Goal: Task Accomplishment & Management: Manage account settings

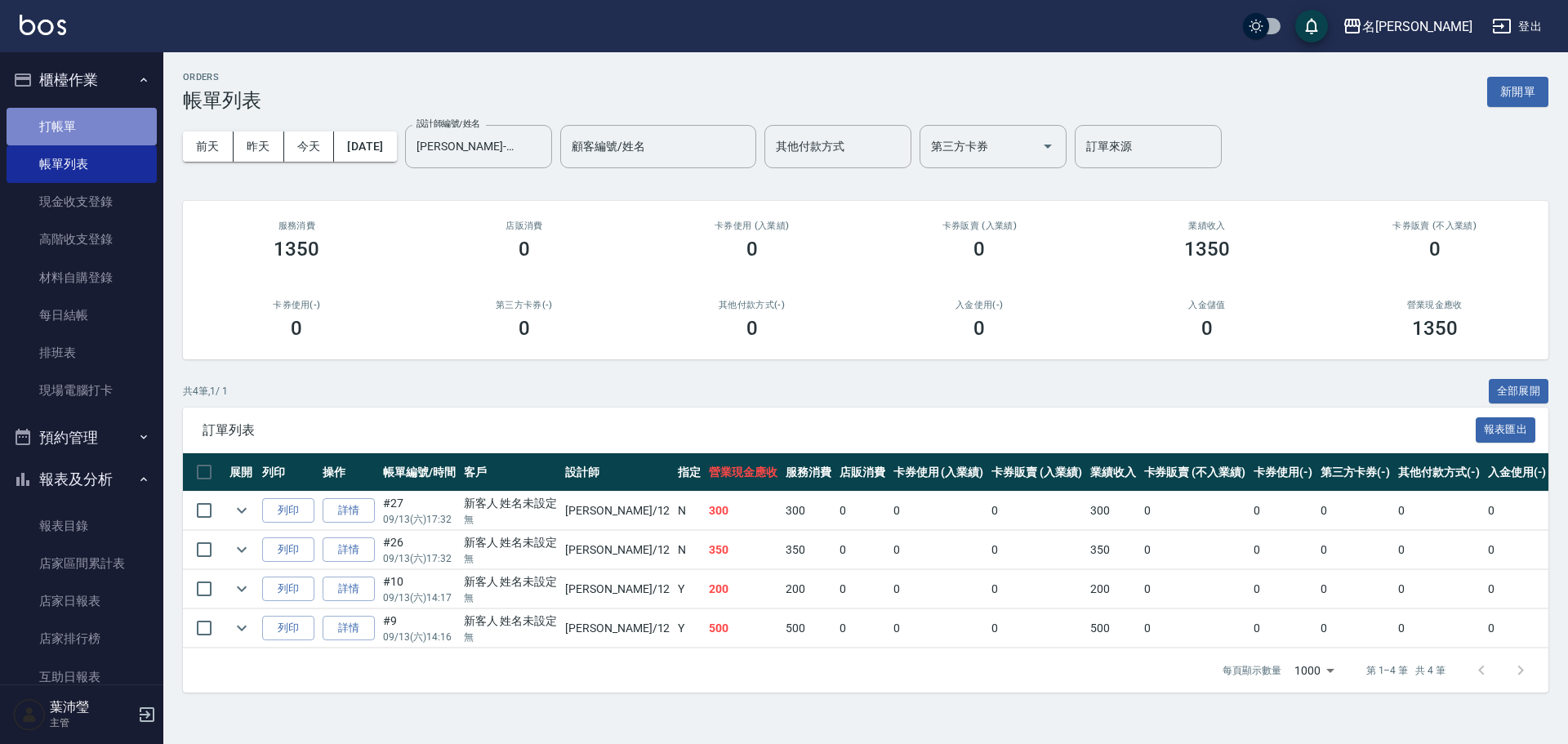
click at [122, 125] on link "打帳單" at bounding box center [82, 126] width 151 height 38
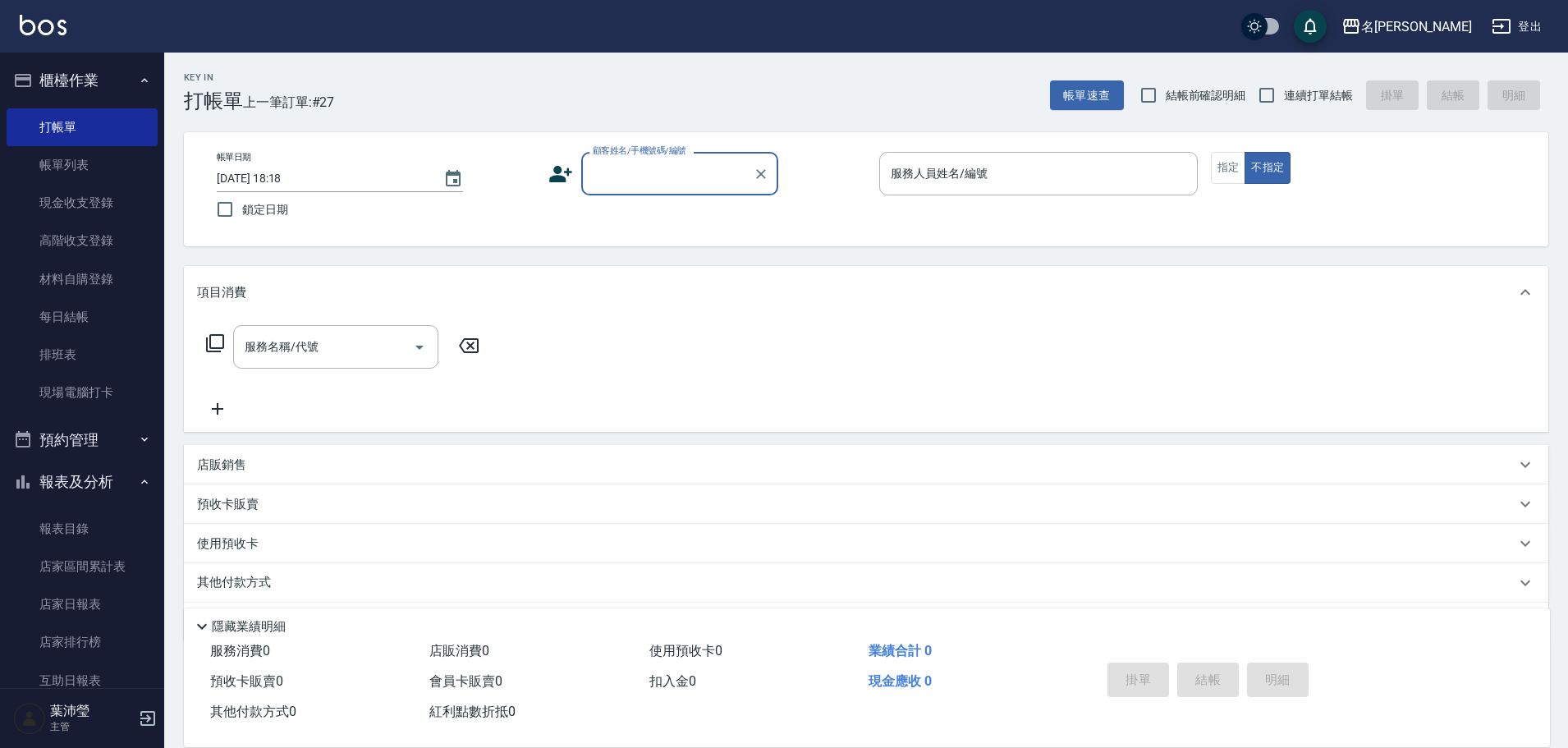
click at [630, 175] on input "顧客姓名/手機號碼/編號" at bounding box center [667, 174] width 158 height 29
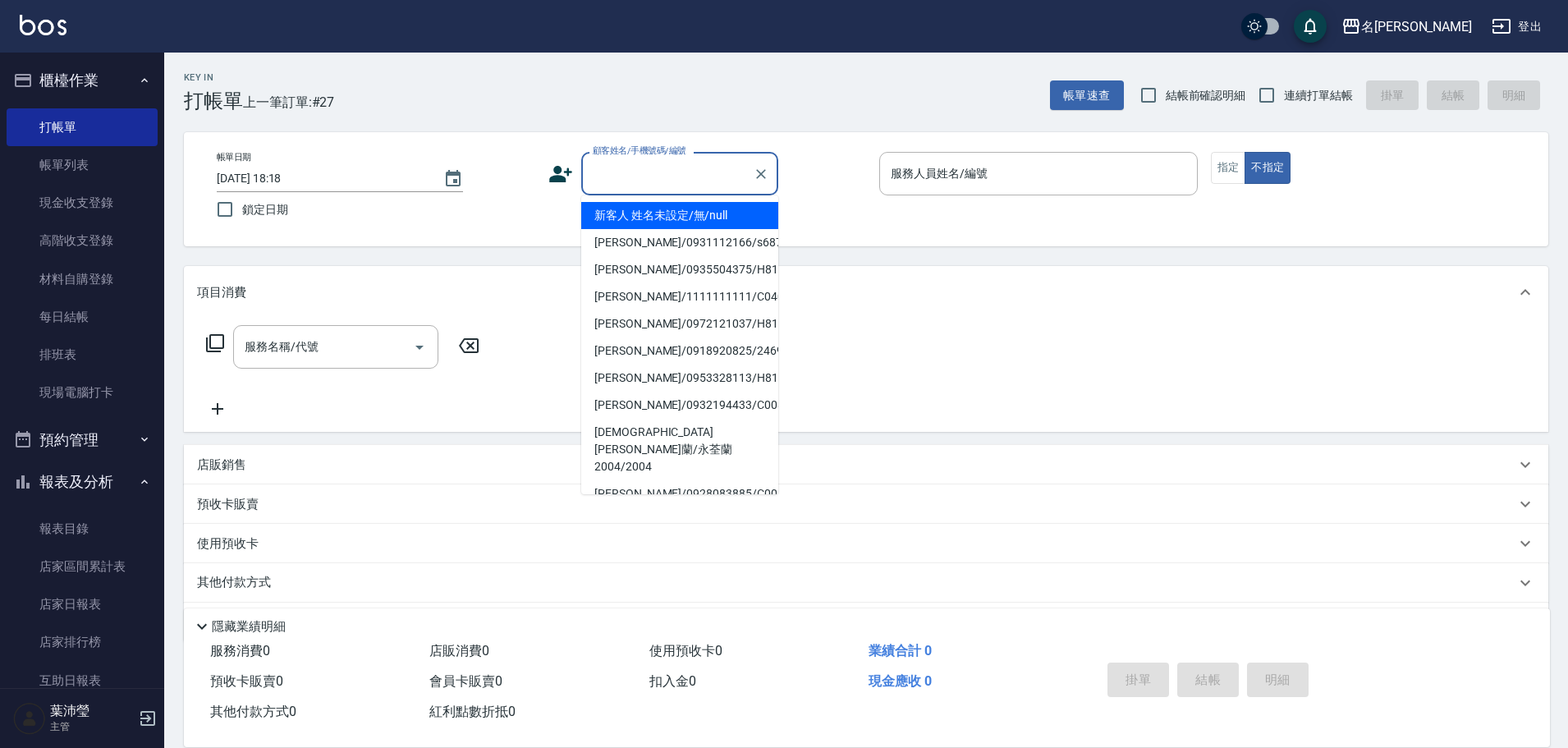
click at [641, 211] on li "新客人 姓名未設定/無/null" at bounding box center [679, 215] width 197 height 27
type input "新客人 姓名未設定/無/null"
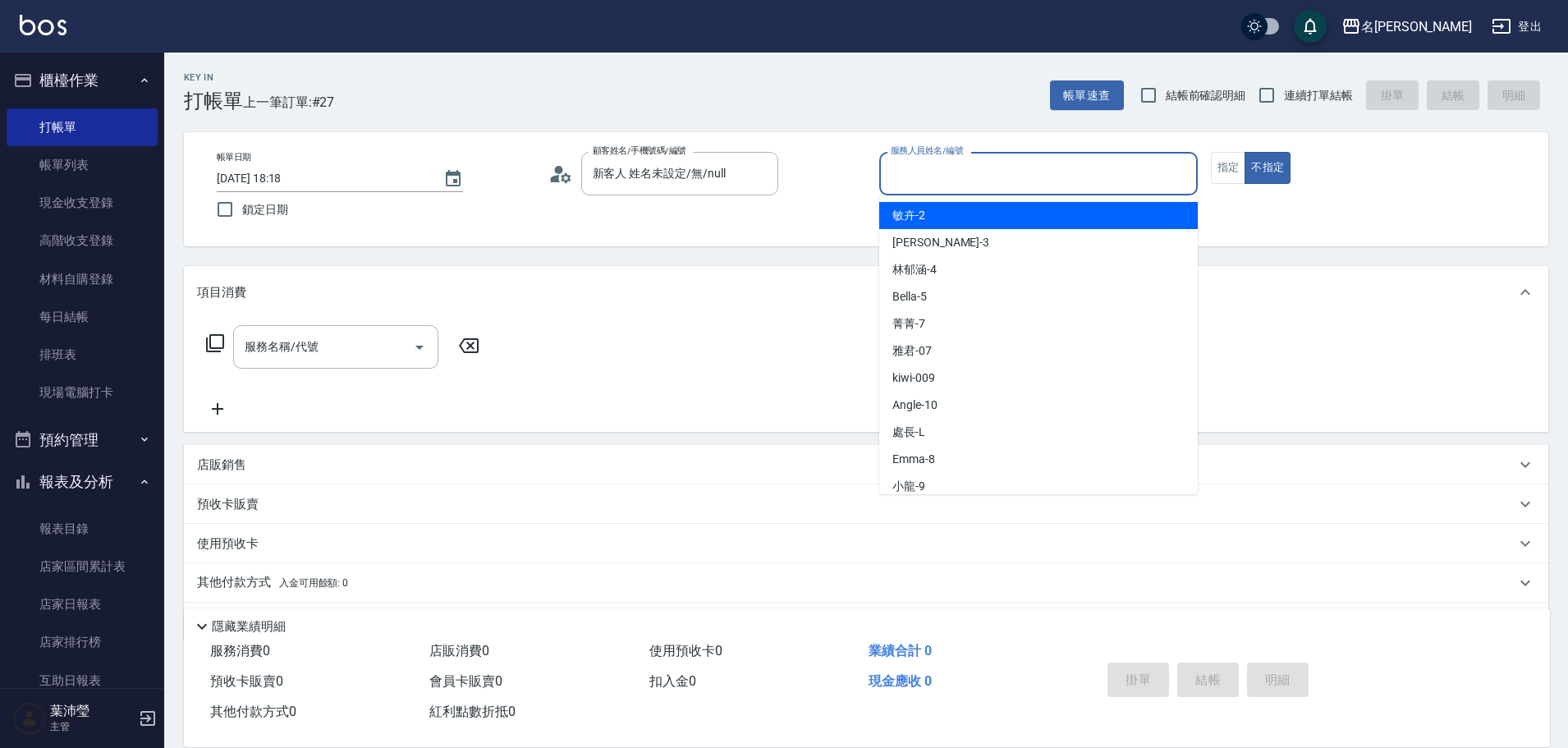
click at [930, 177] on input "服務人員姓名/編號" at bounding box center [1038, 174] width 304 height 29
click at [931, 214] on div "敏卉 -2" at bounding box center [1038, 215] width 319 height 27
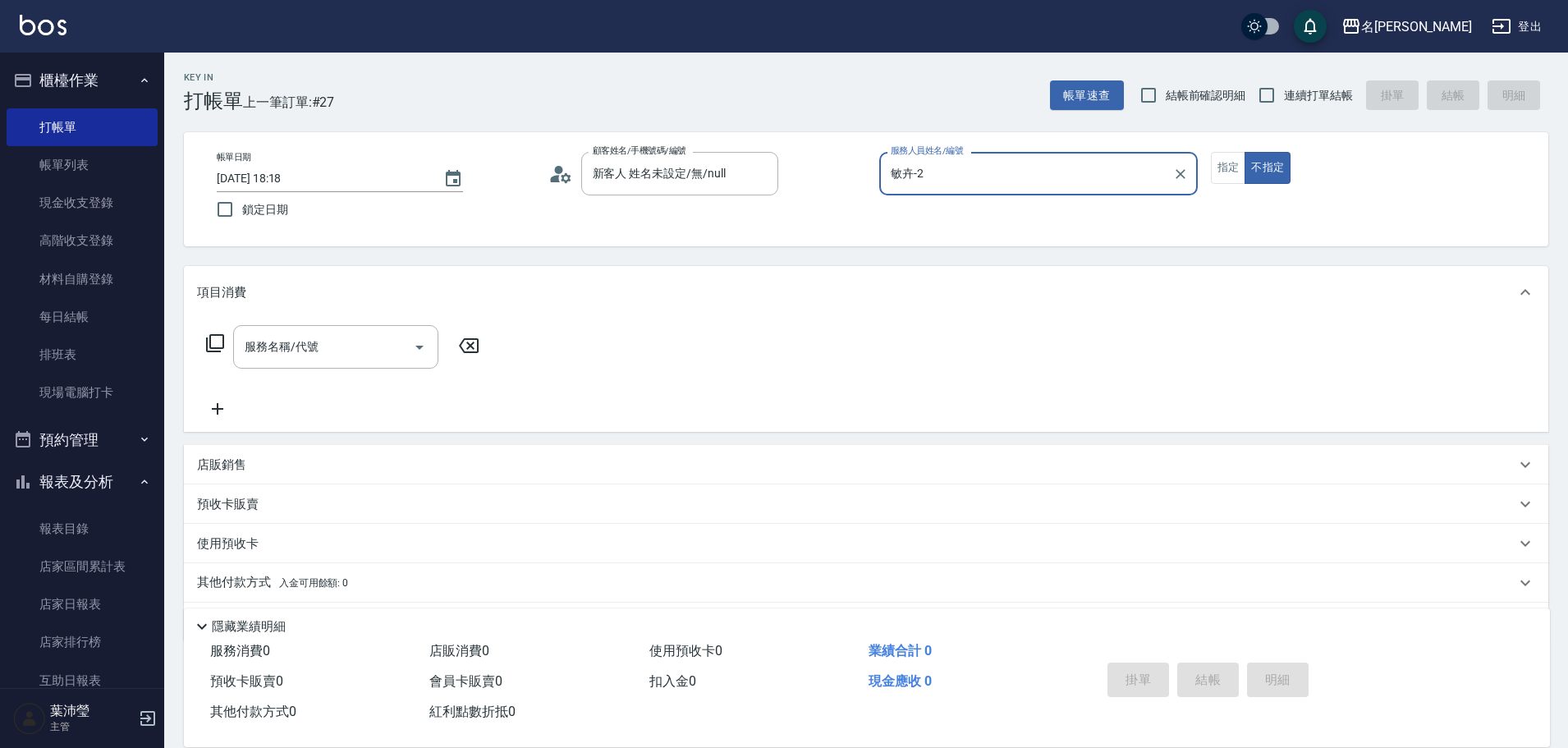
type input "敏卉-2"
click at [212, 338] on icon at bounding box center [215, 343] width 20 height 20
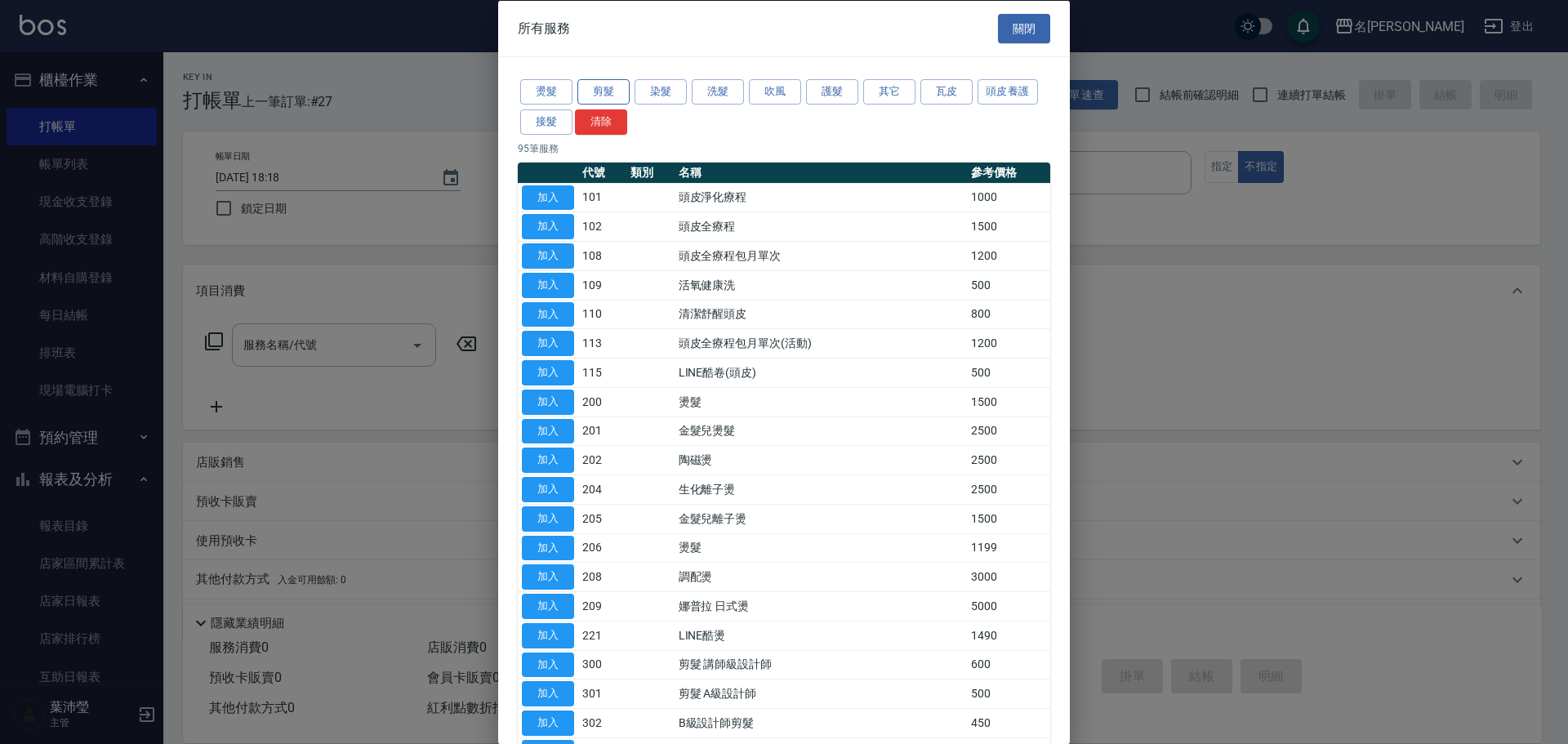
click at [597, 91] on button "剪髮" at bounding box center [603, 91] width 52 height 25
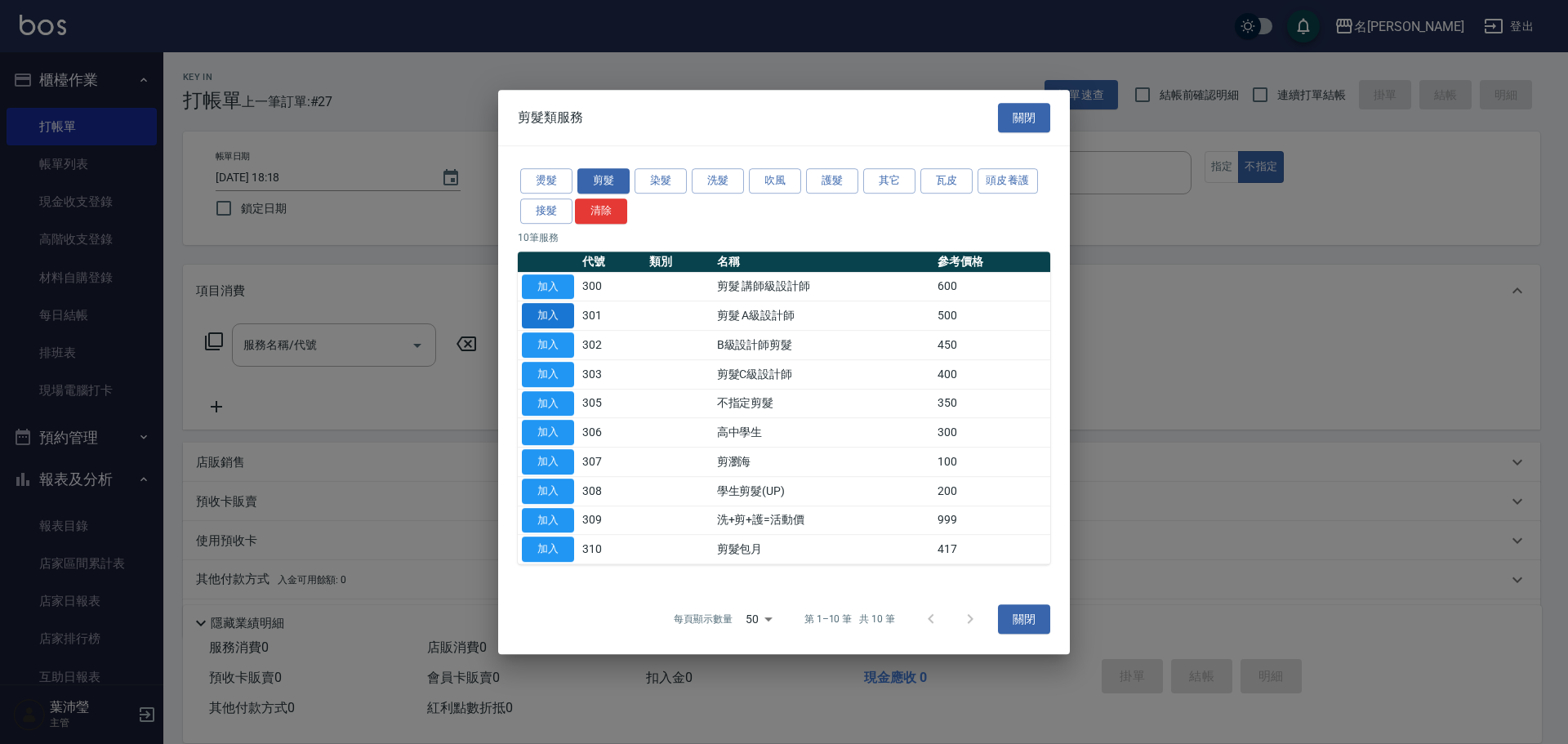
click at [549, 314] on button "加入" at bounding box center [547, 316] width 52 height 25
type input "剪髮 A級設計師(301)"
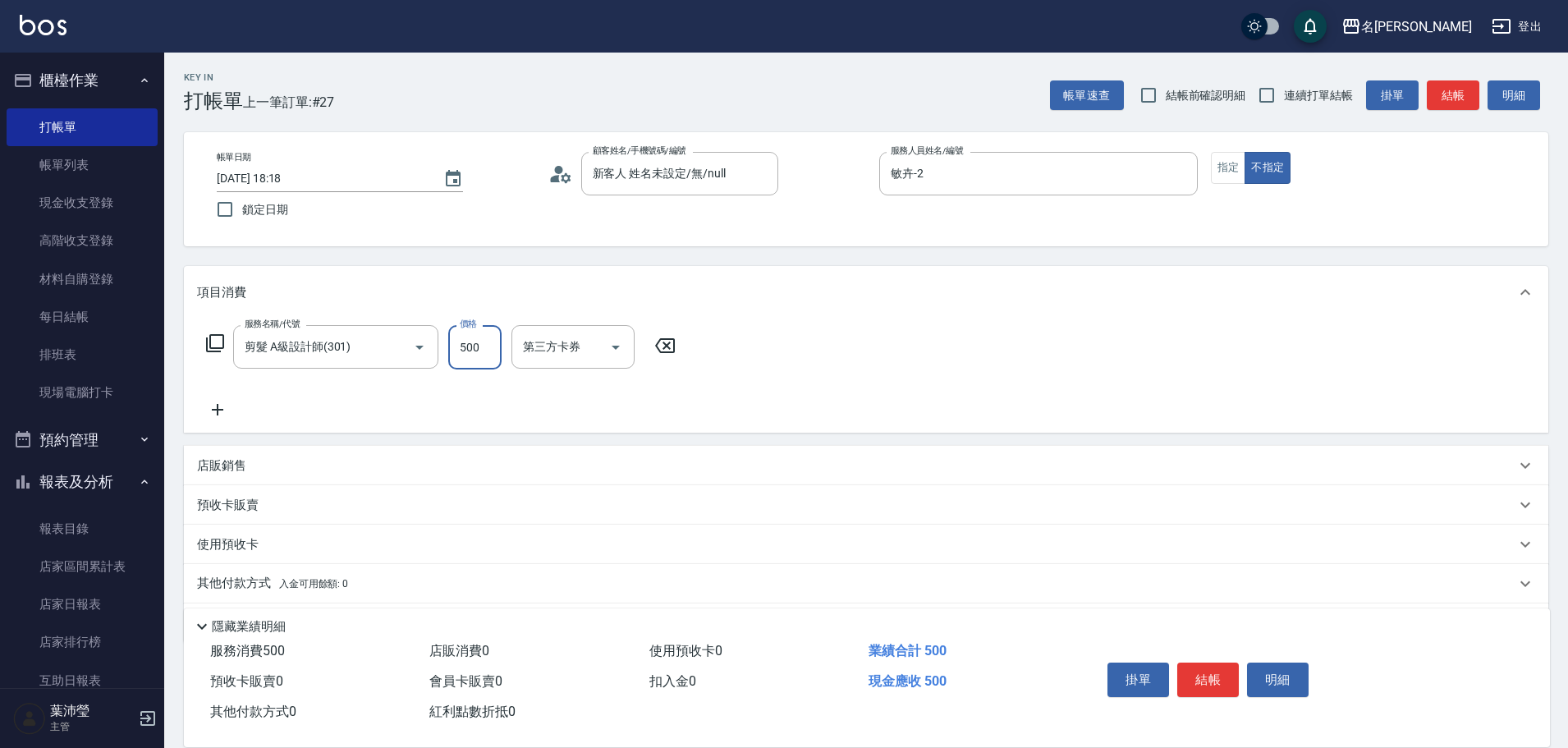
click at [480, 349] on input "500" at bounding box center [475, 347] width 53 height 44
type input "700"
click at [1201, 673] on button "結帳" at bounding box center [1208, 680] width 61 height 34
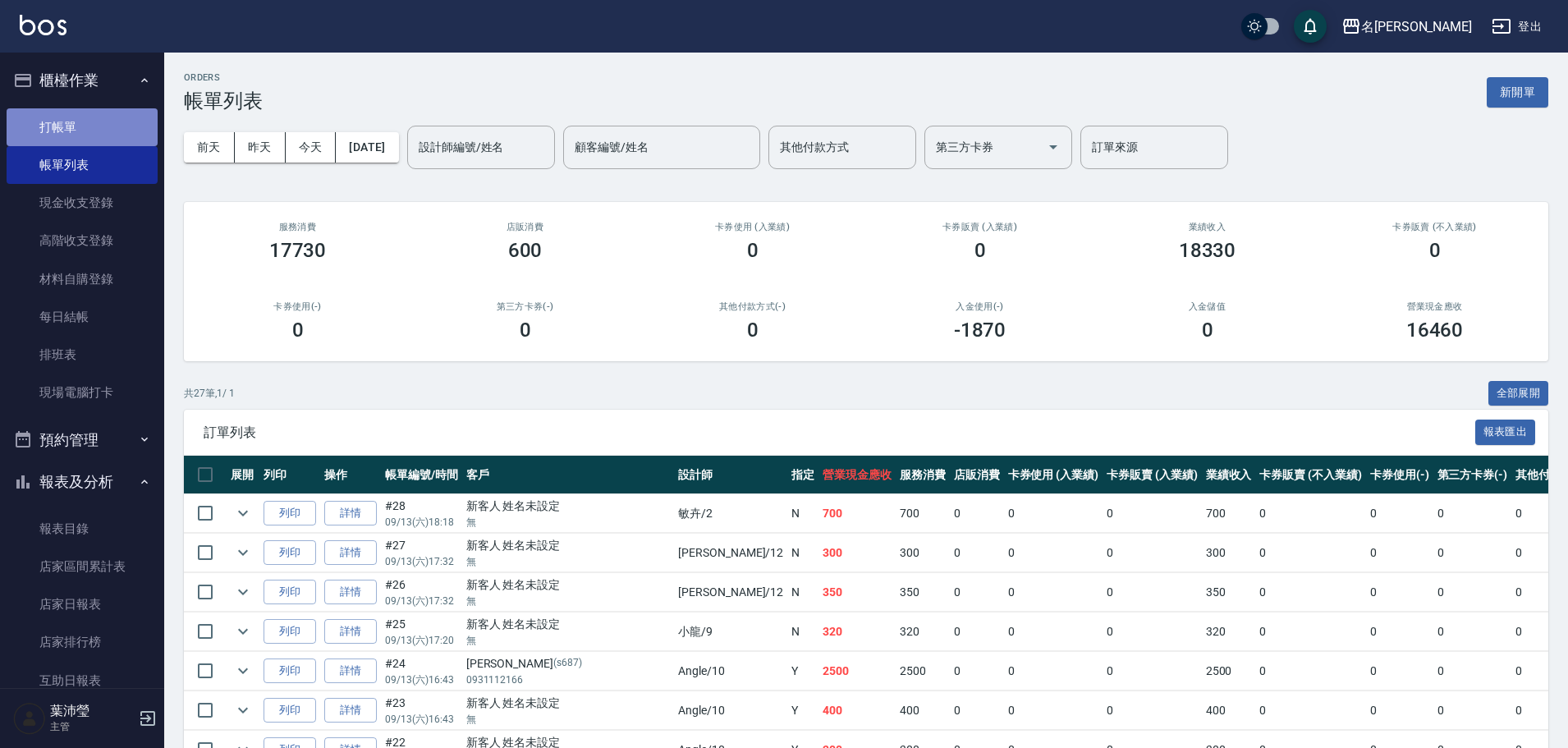
click at [87, 127] on link "打帳單" at bounding box center [82, 127] width 151 height 38
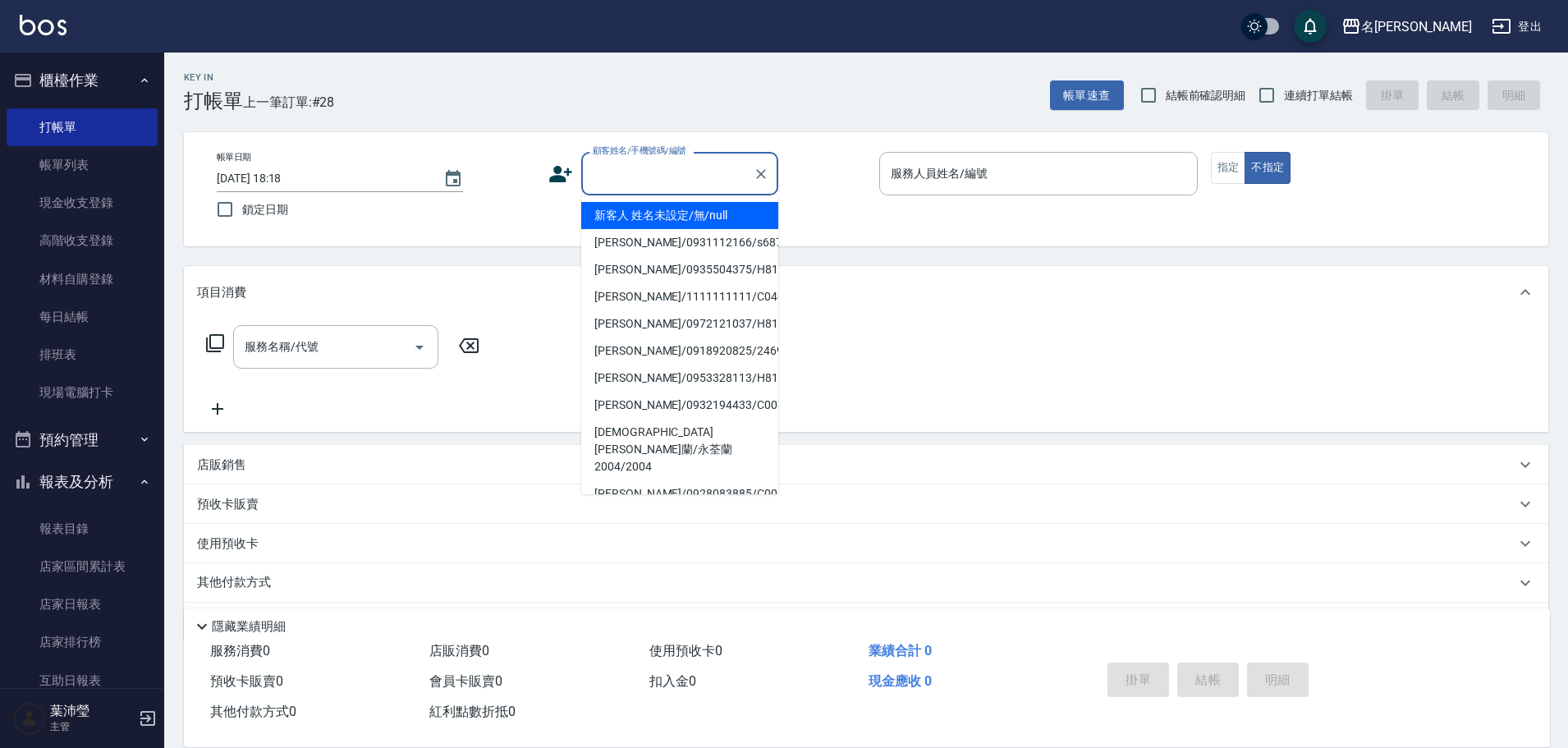
click at [645, 181] on input "顧客姓名/手機號碼/編號" at bounding box center [667, 174] width 158 height 29
click at [670, 218] on li "新客人 姓名未設定/無/null" at bounding box center [679, 215] width 197 height 27
type input "新客人 姓名未設定/無/null"
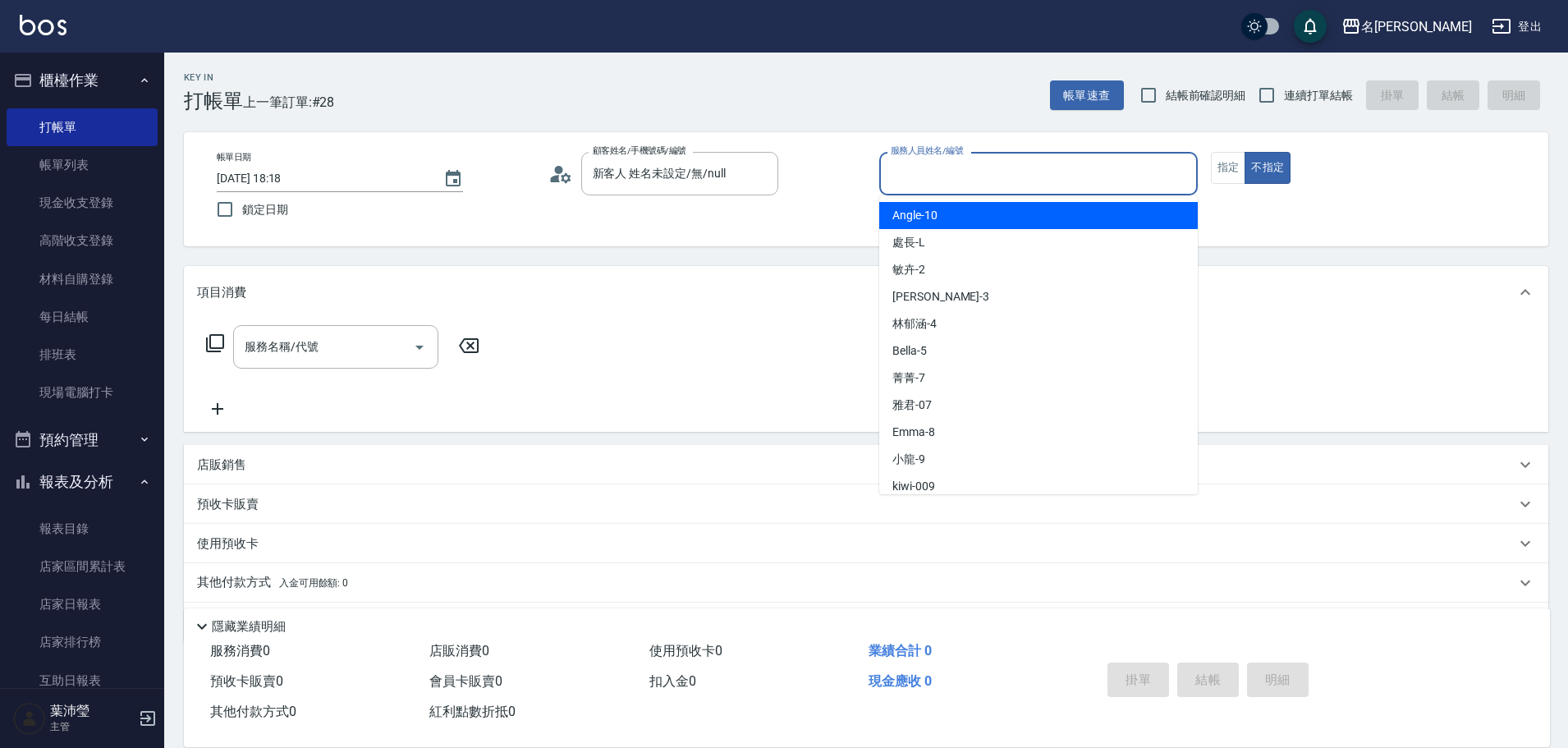
click at [898, 176] on input "服務人員姓名/編號" at bounding box center [1038, 174] width 304 height 29
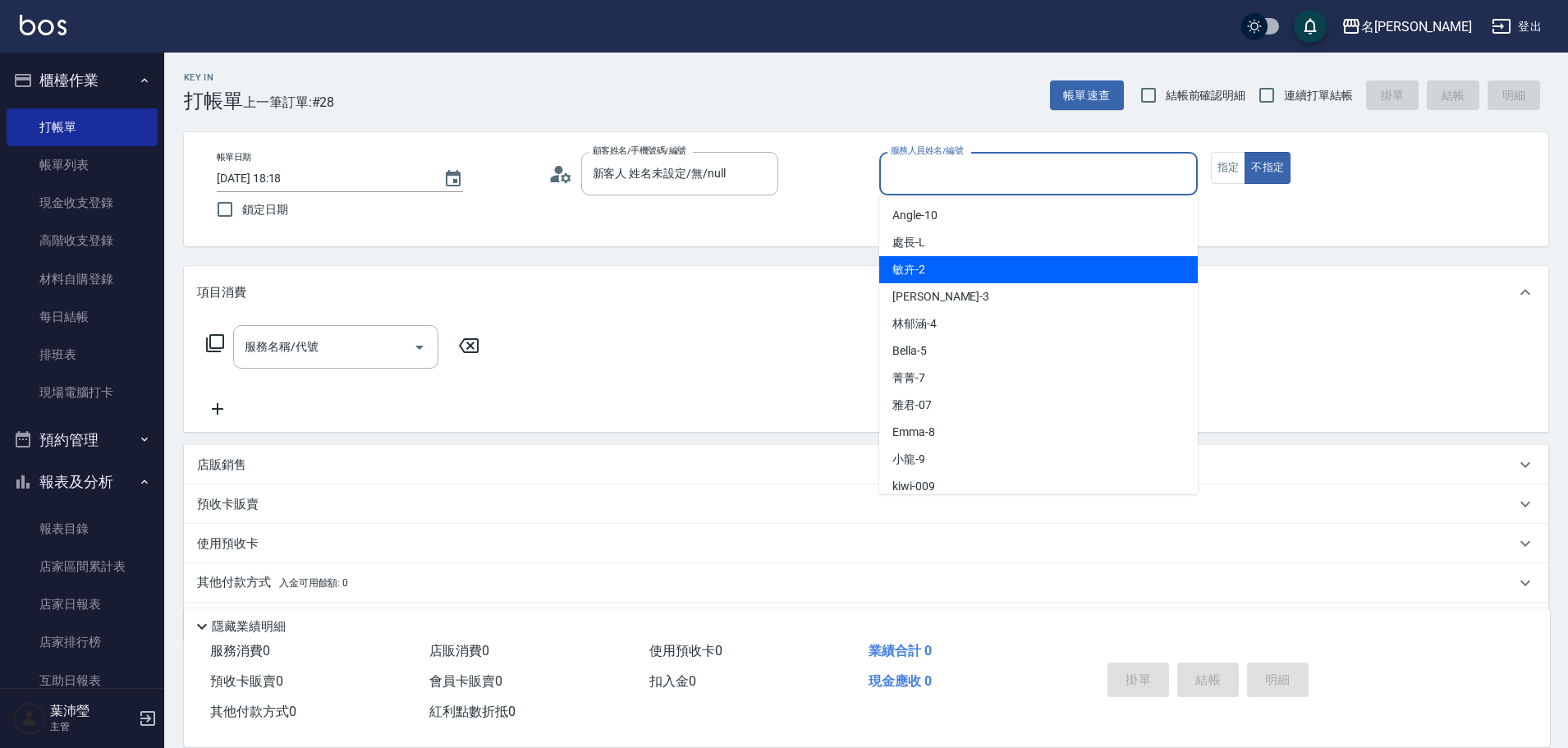
click at [914, 263] on span "敏卉 -2" at bounding box center [909, 269] width 32 height 17
type input "敏卉-2"
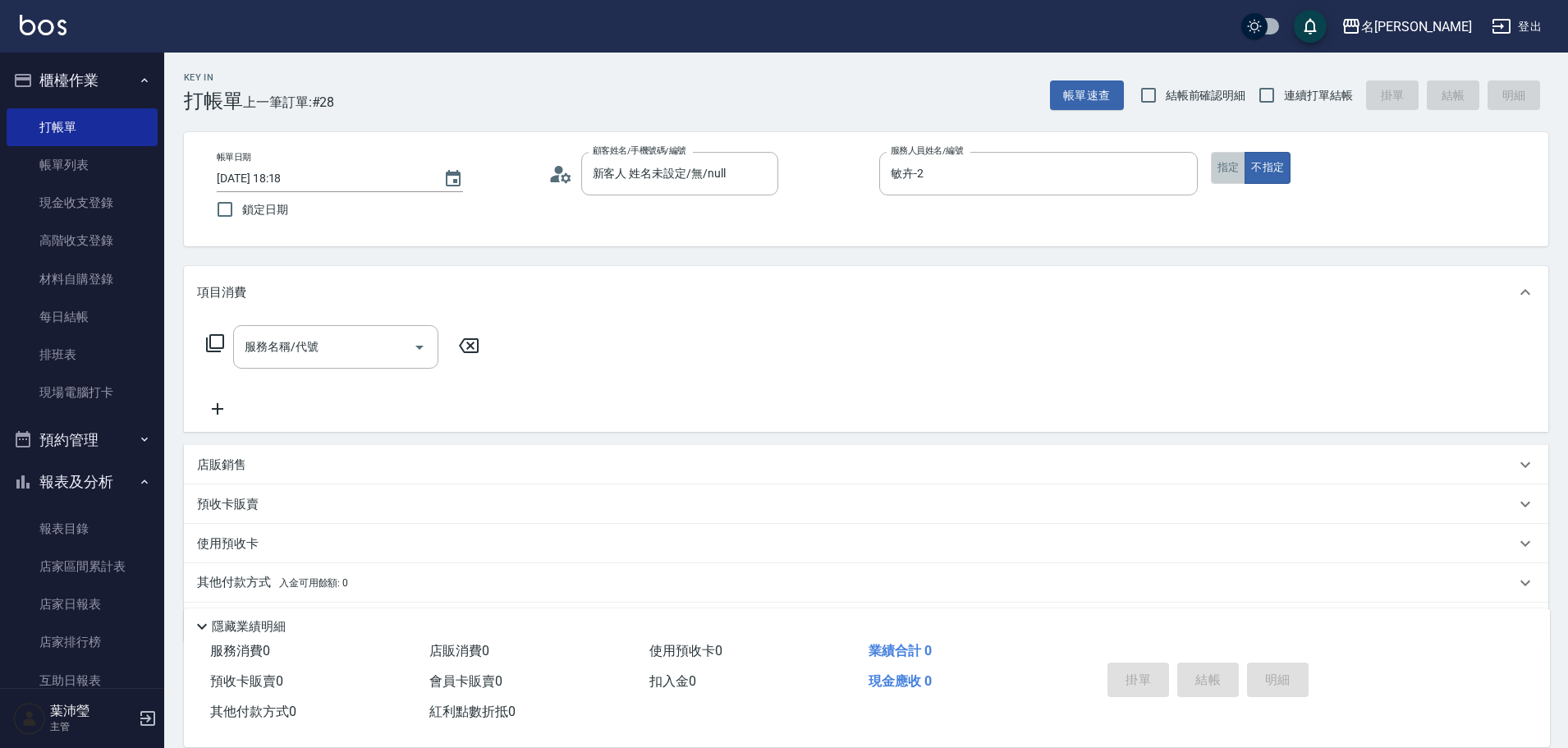
click at [1226, 172] on button "指定" at bounding box center [1228, 169] width 35 height 32
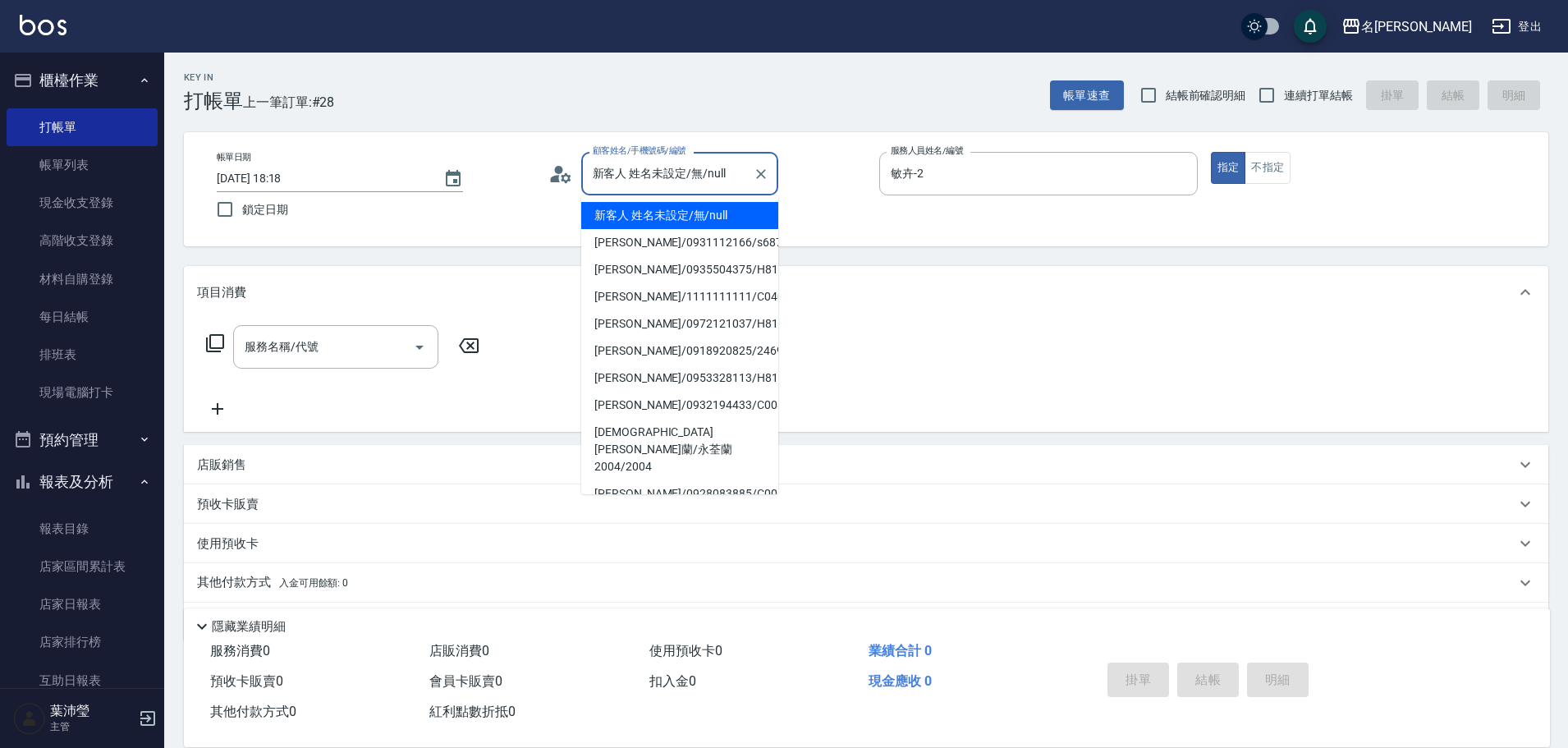
click at [708, 171] on input "新客人 姓名未設定/無/null" at bounding box center [667, 174] width 158 height 29
click at [759, 175] on icon "Clear" at bounding box center [761, 174] width 10 height 10
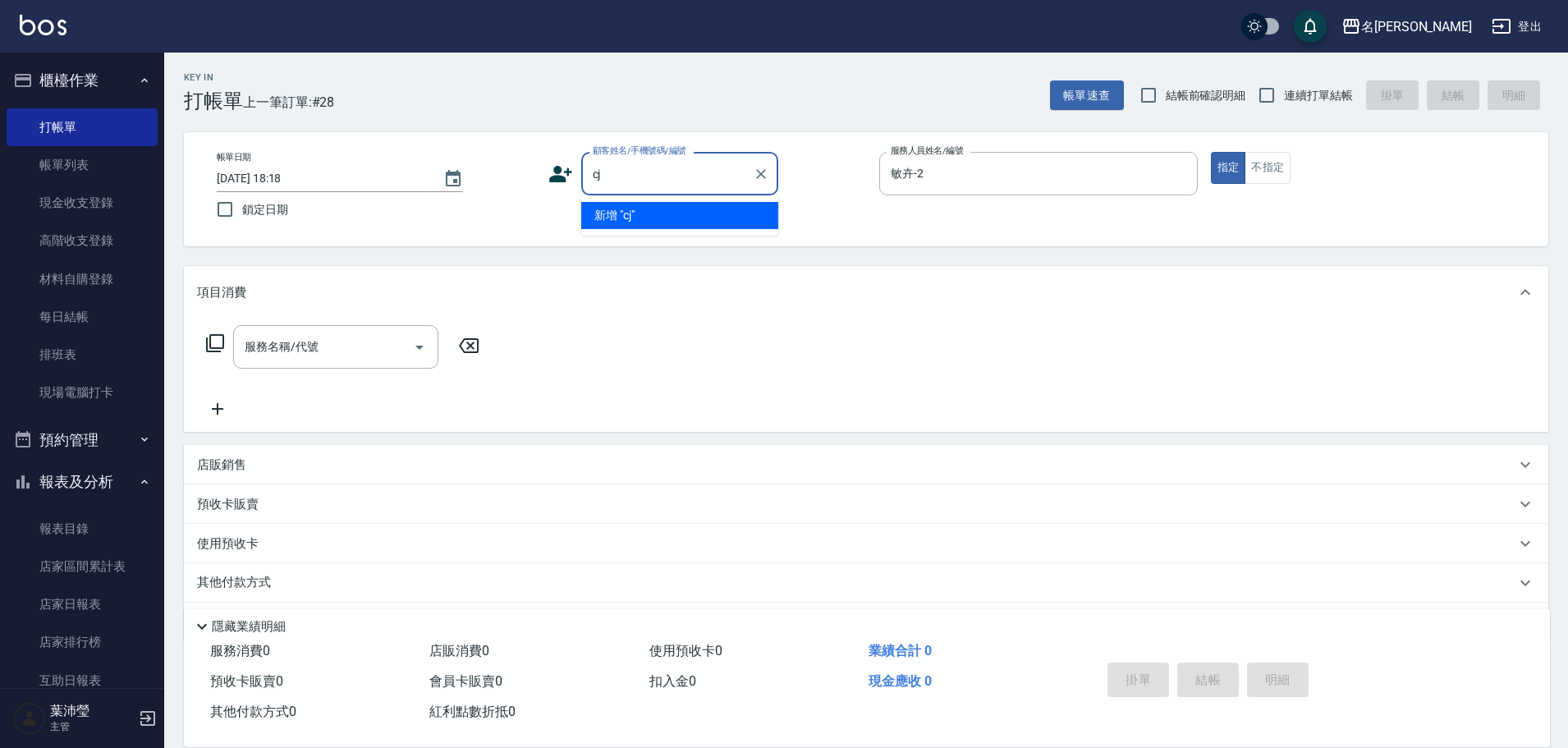
type input "cj6"
click at [763, 170] on icon "Clear" at bounding box center [761, 174] width 16 height 16
click at [682, 175] on input "顧客姓名/手機號碼/編號" at bounding box center [667, 174] width 158 height 29
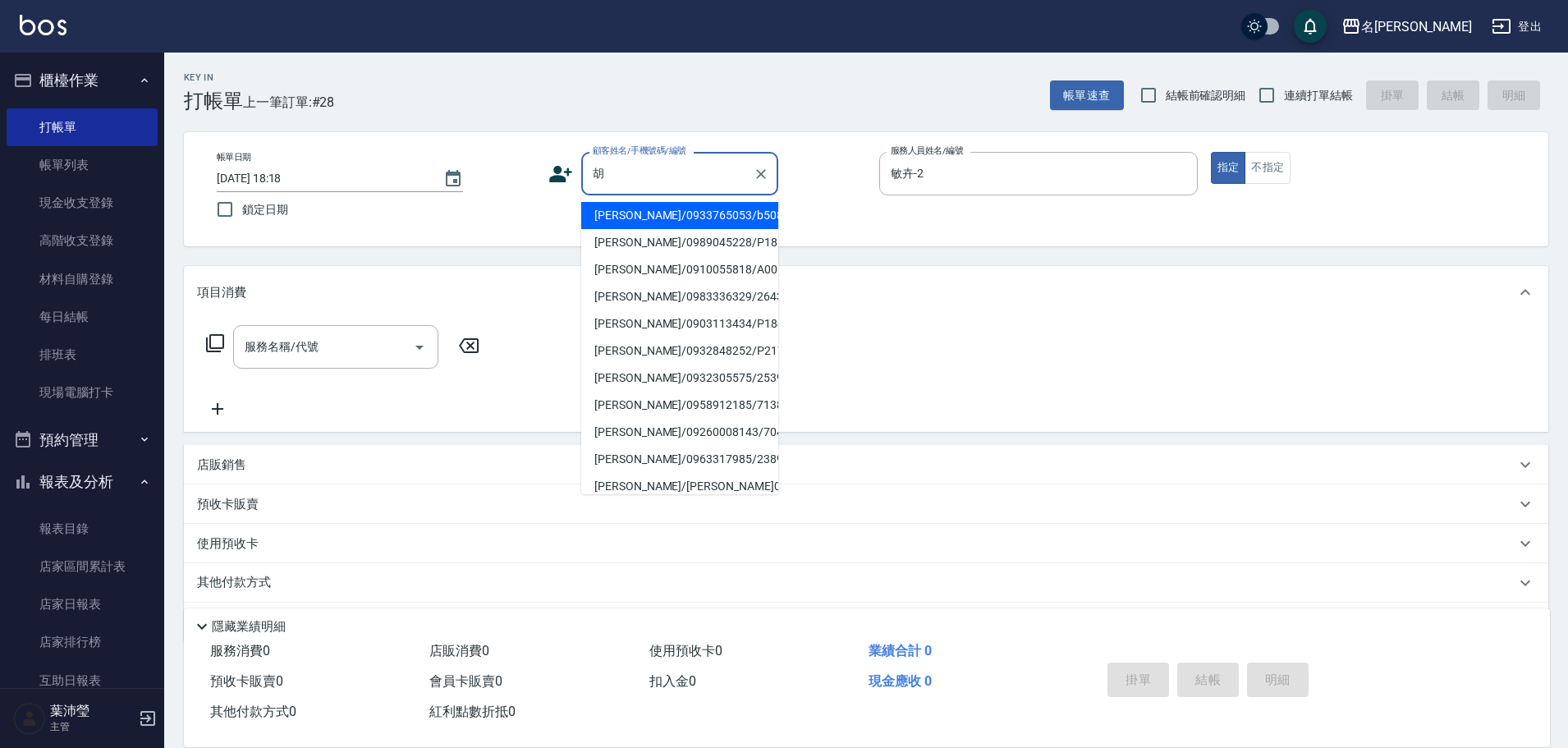
click at [664, 247] on li "[PERSON_NAME]/0989045228/P1813" at bounding box center [679, 242] width 197 height 27
type input "[PERSON_NAME]/0989045228/P1813"
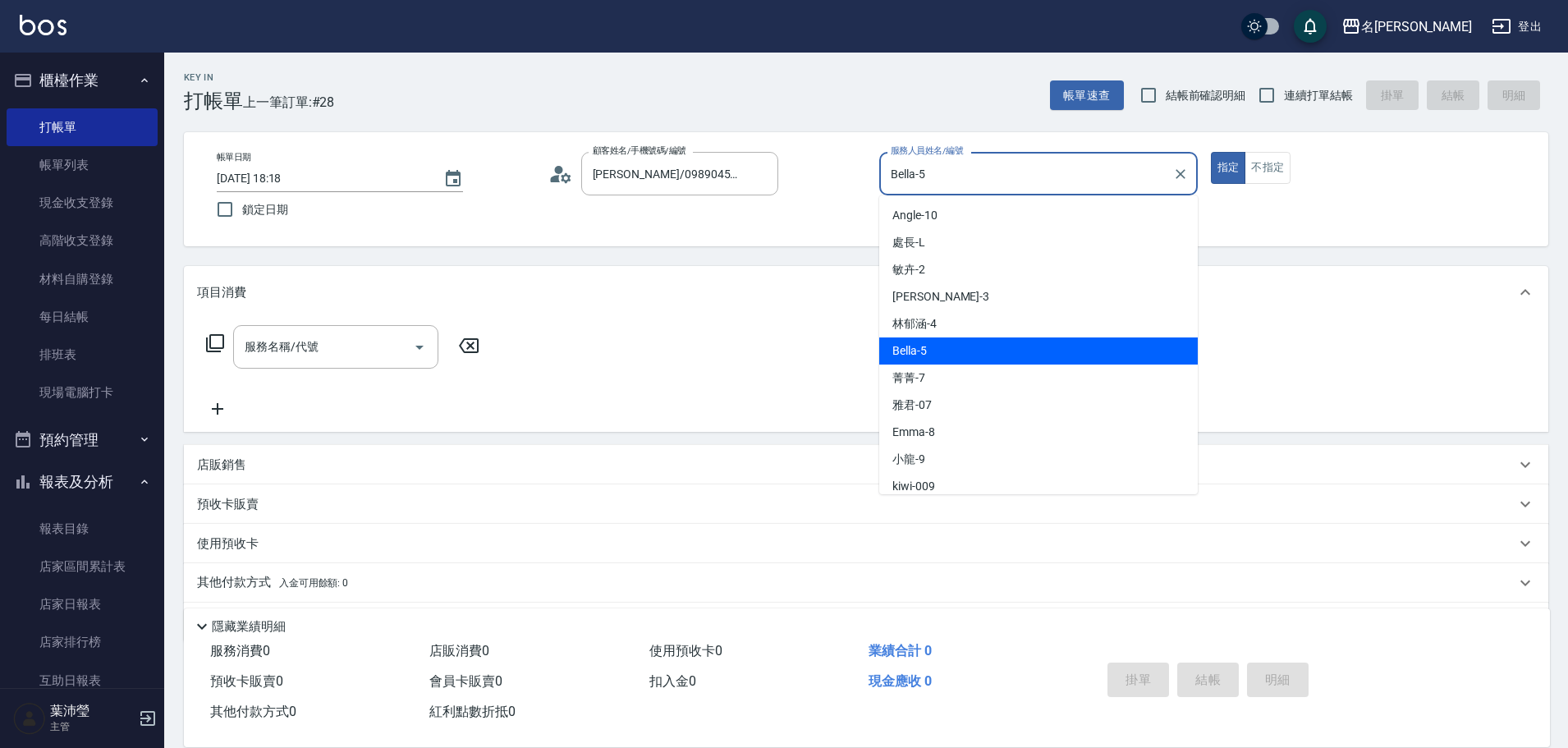
click at [934, 178] on input "Bella-5" at bounding box center [1026, 174] width 279 height 29
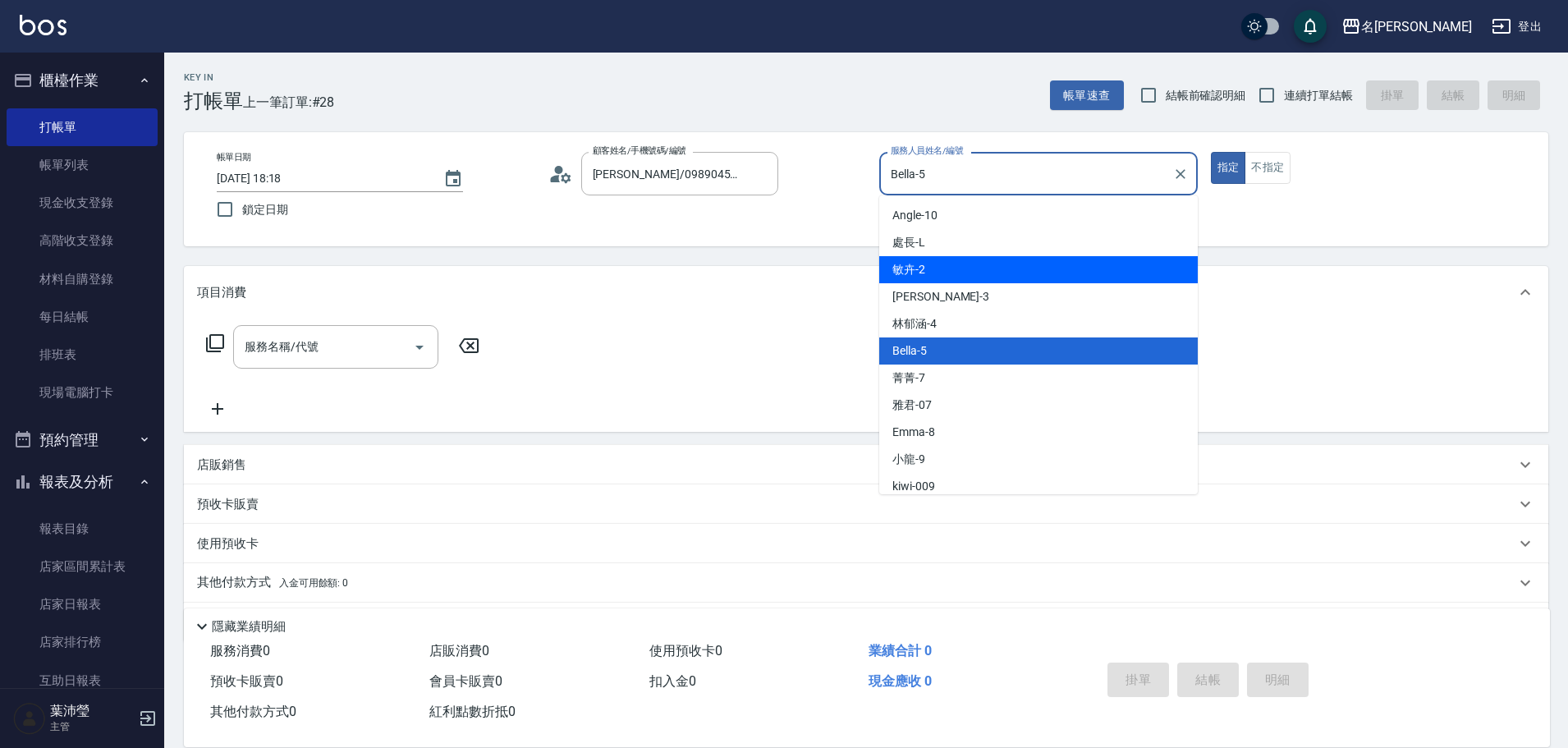
click at [925, 264] on div "敏卉 -2" at bounding box center [1038, 269] width 319 height 27
type input "敏卉-2"
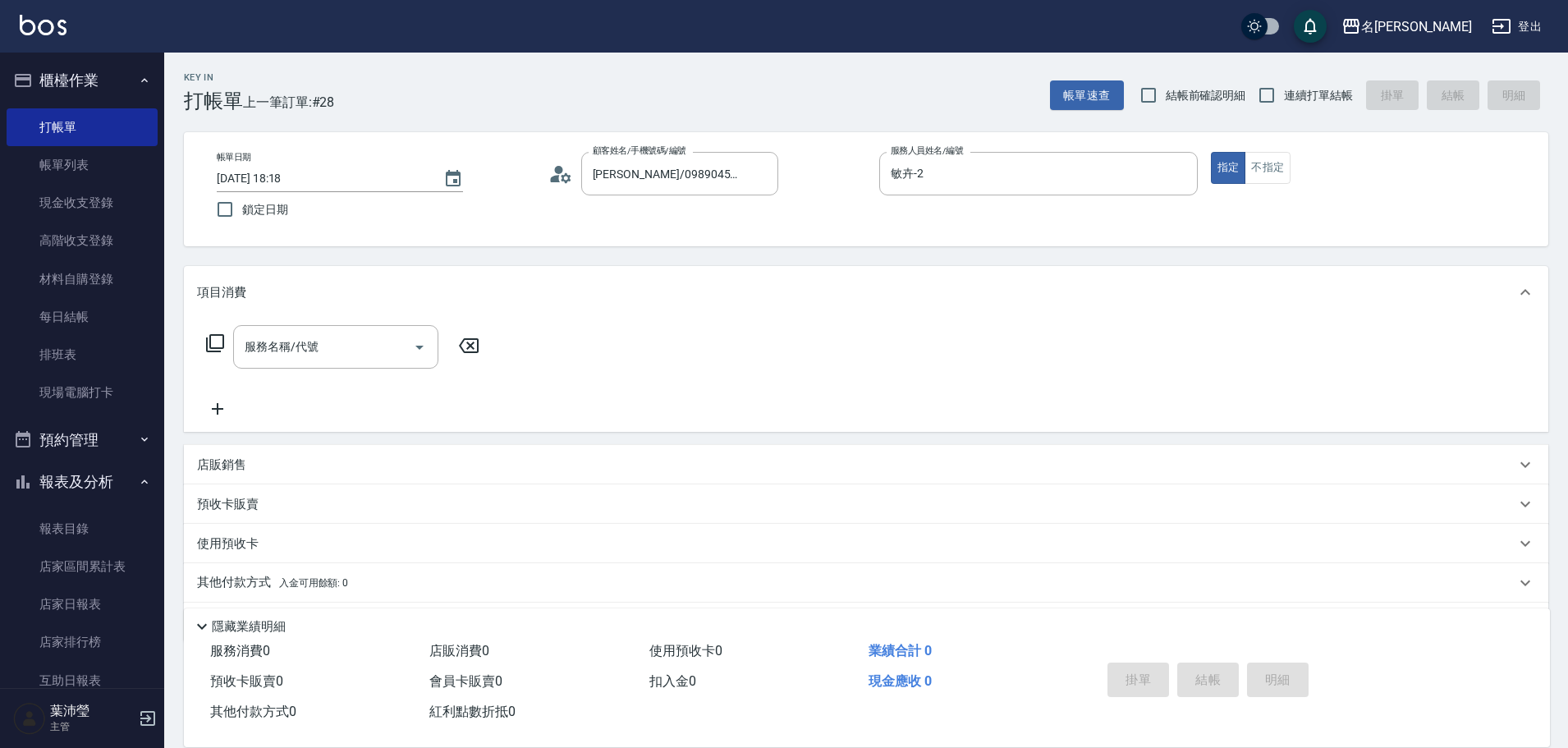
click at [221, 339] on icon at bounding box center [215, 343] width 20 height 20
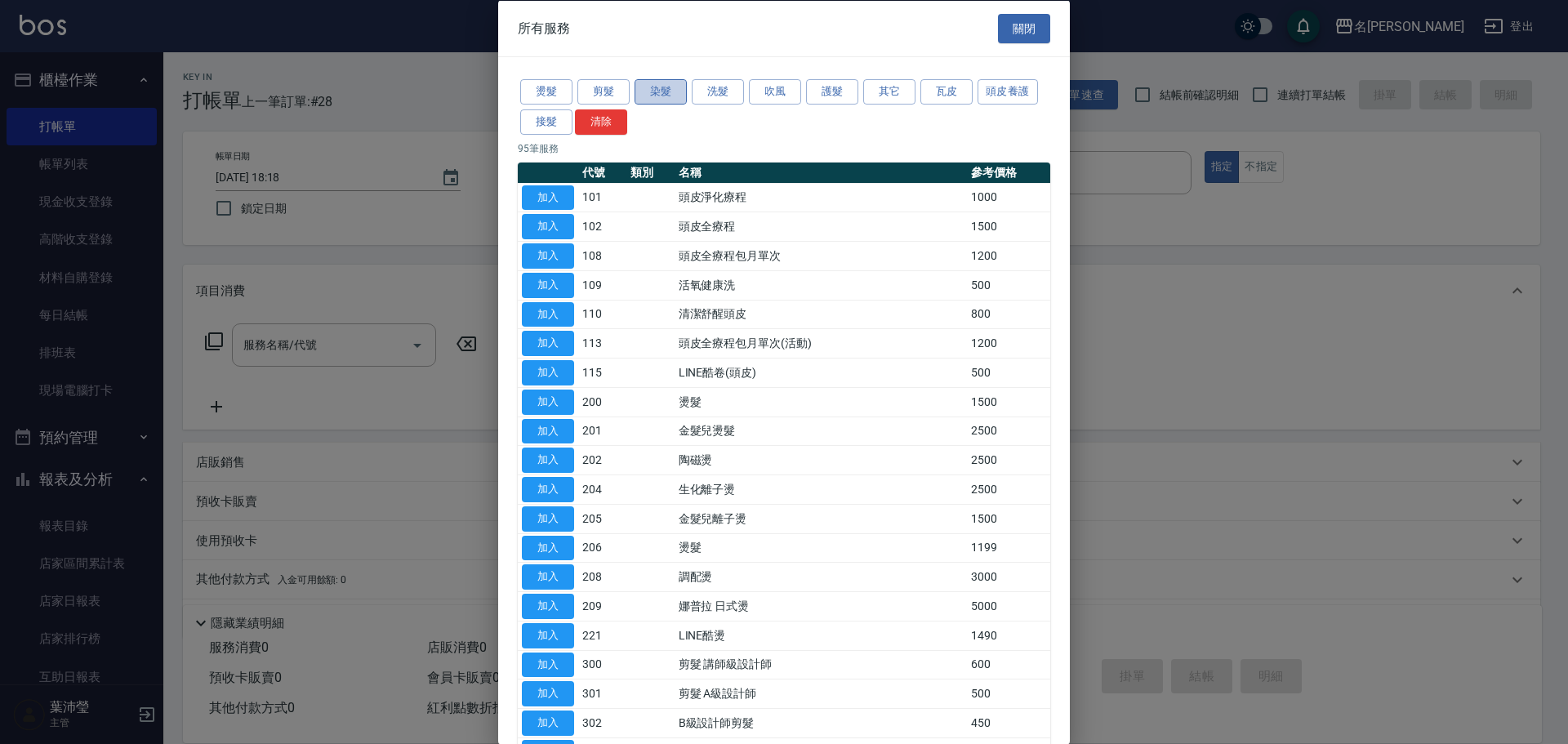
click at [662, 83] on button "染髮" at bounding box center [660, 91] width 52 height 25
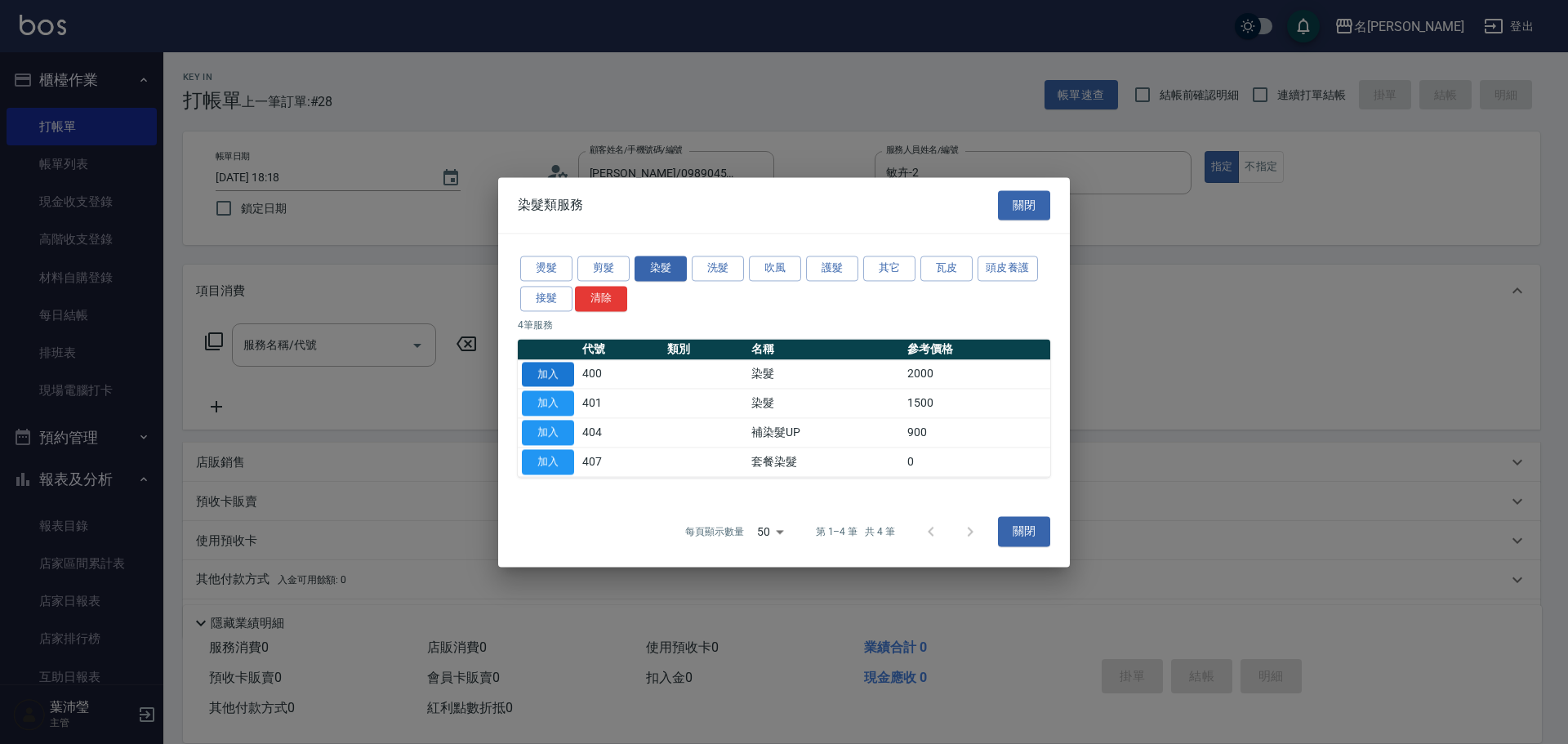
click at [557, 370] on button "加入" at bounding box center [547, 375] width 52 height 25
type input "染髮(400)"
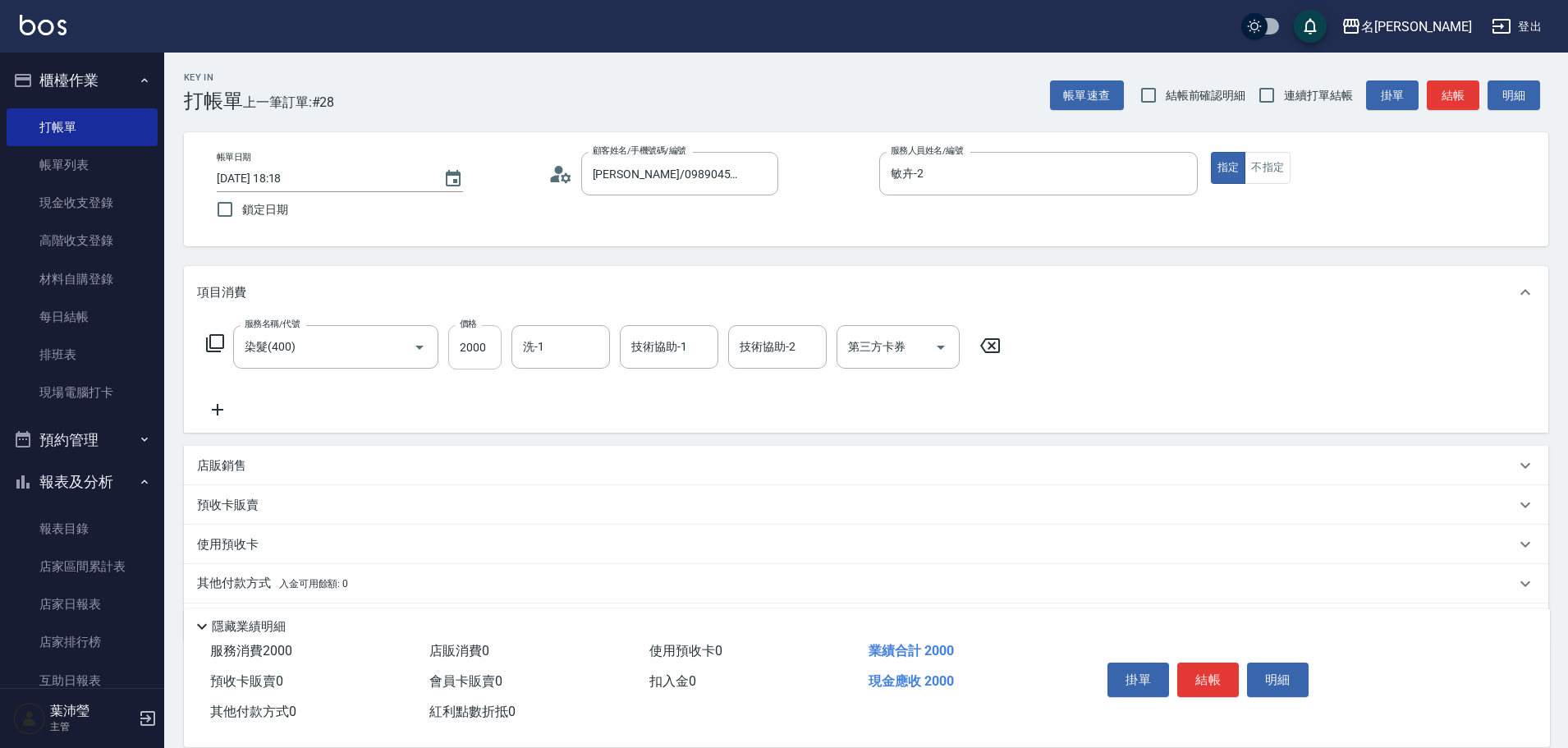
click at [491, 342] on input "2000" at bounding box center [475, 347] width 53 height 44
type input "3000"
click at [213, 341] on icon at bounding box center [215, 343] width 20 height 20
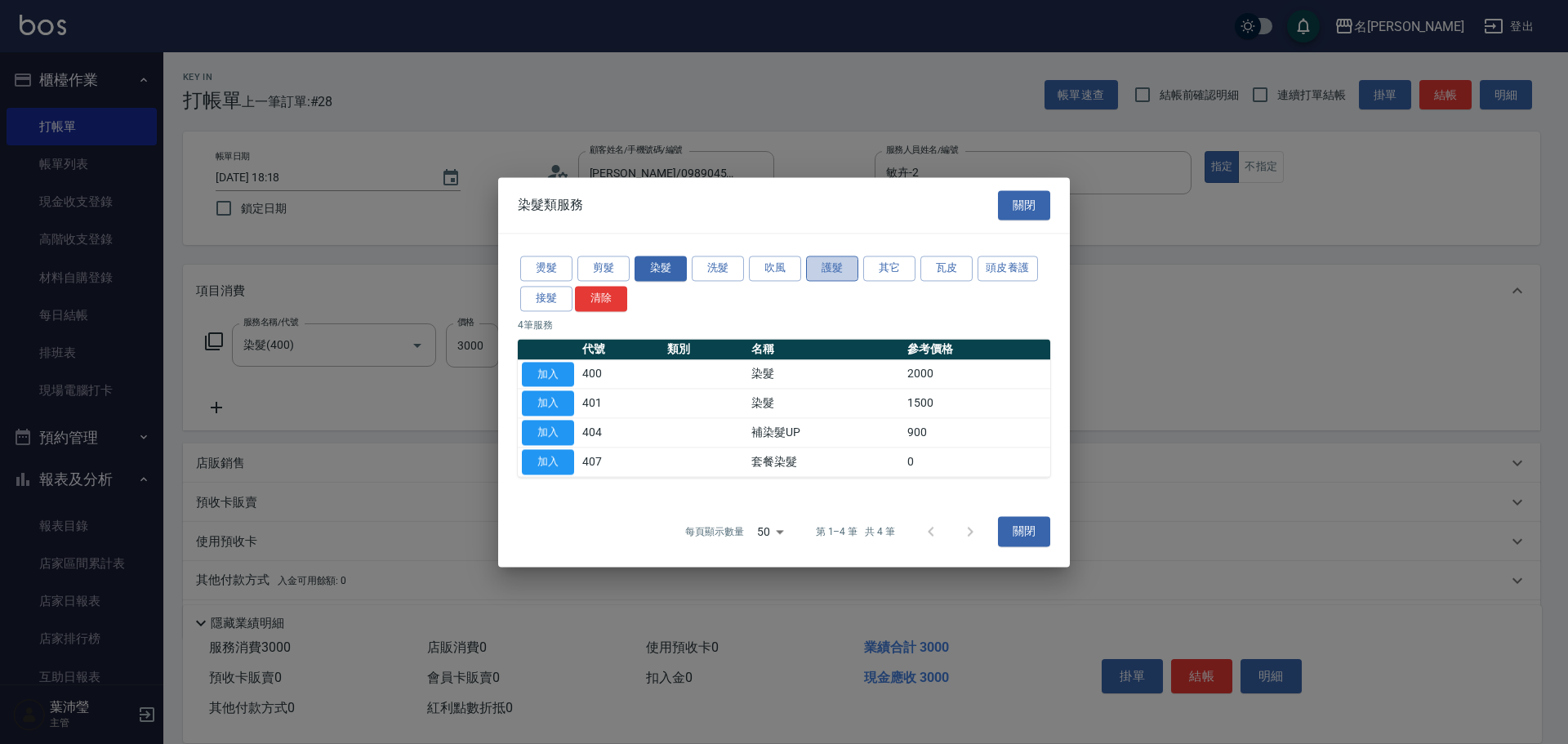
click at [836, 268] on button "護髮" at bounding box center [832, 268] width 52 height 25
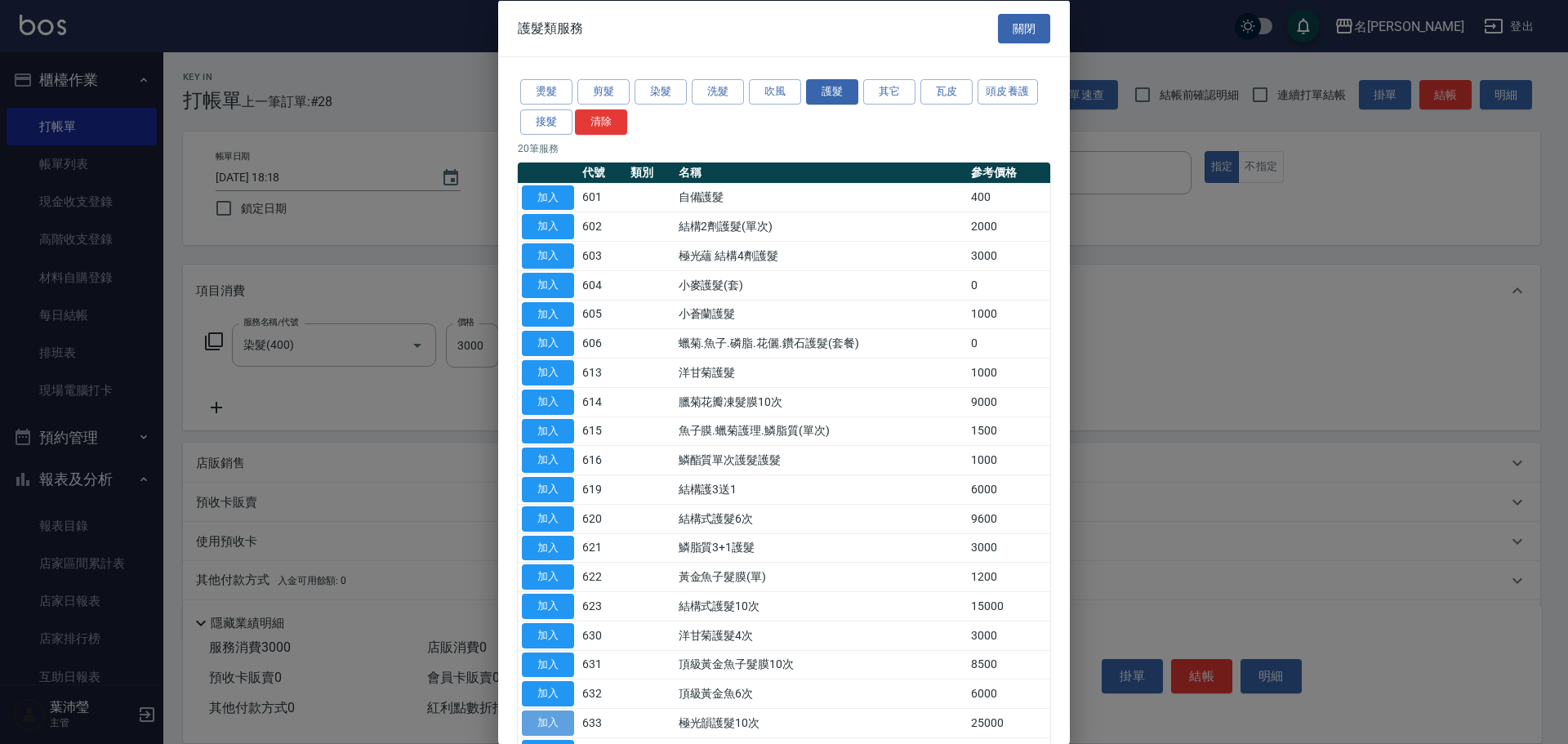
click at [566, 720] on button "加入" at bounding box center [547, 723] width 52 height 25
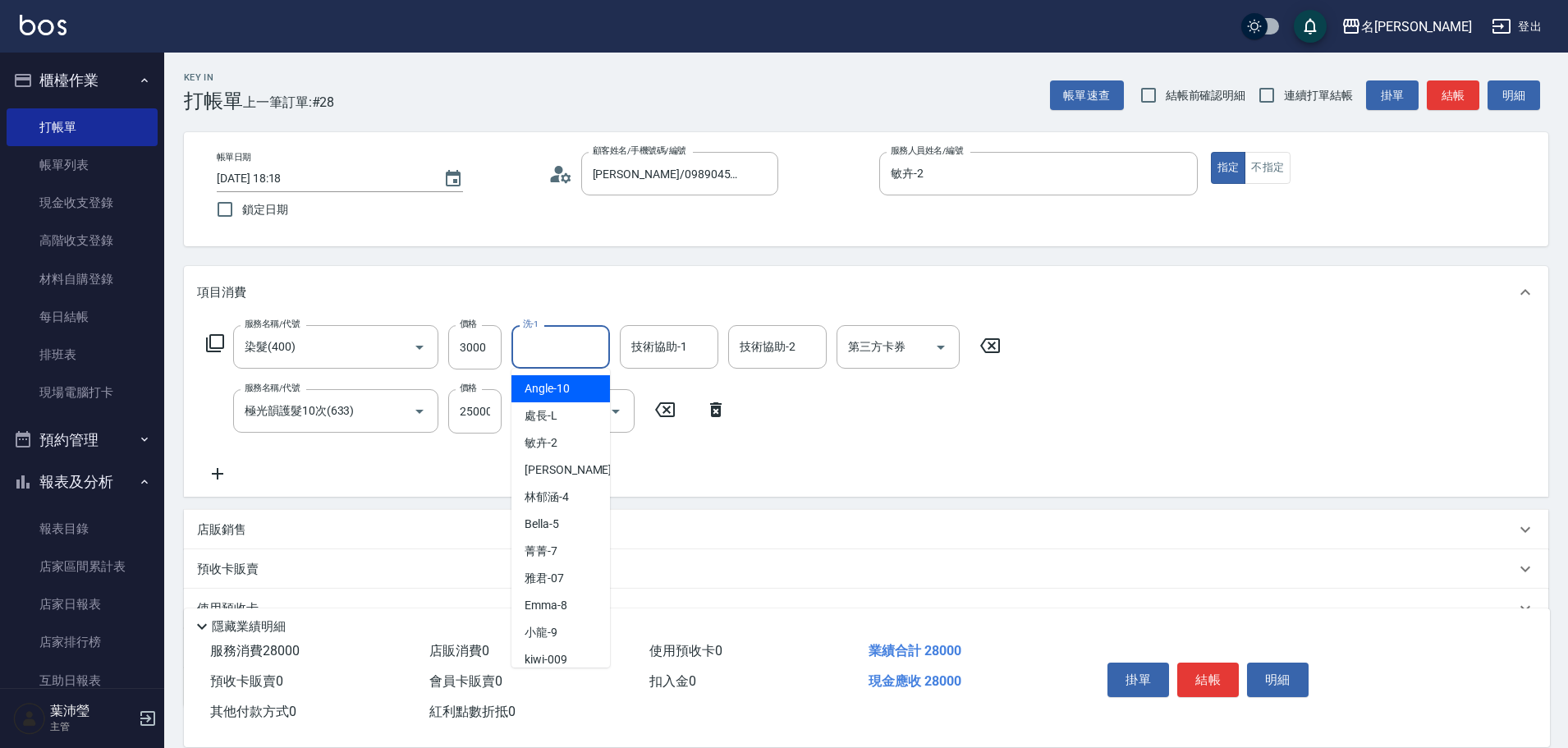
click at [554, 346] on input "洗-1" at bounding box center [560, 347] width 84 height 29
drag, startPoint x: 584, startPoint y: 391, endPoint x: 610, endPoint y: 362, distance: 38.9
click at [584, 388] on div "語爭 -20" at bounding box center [560, 389] width 98 height 27
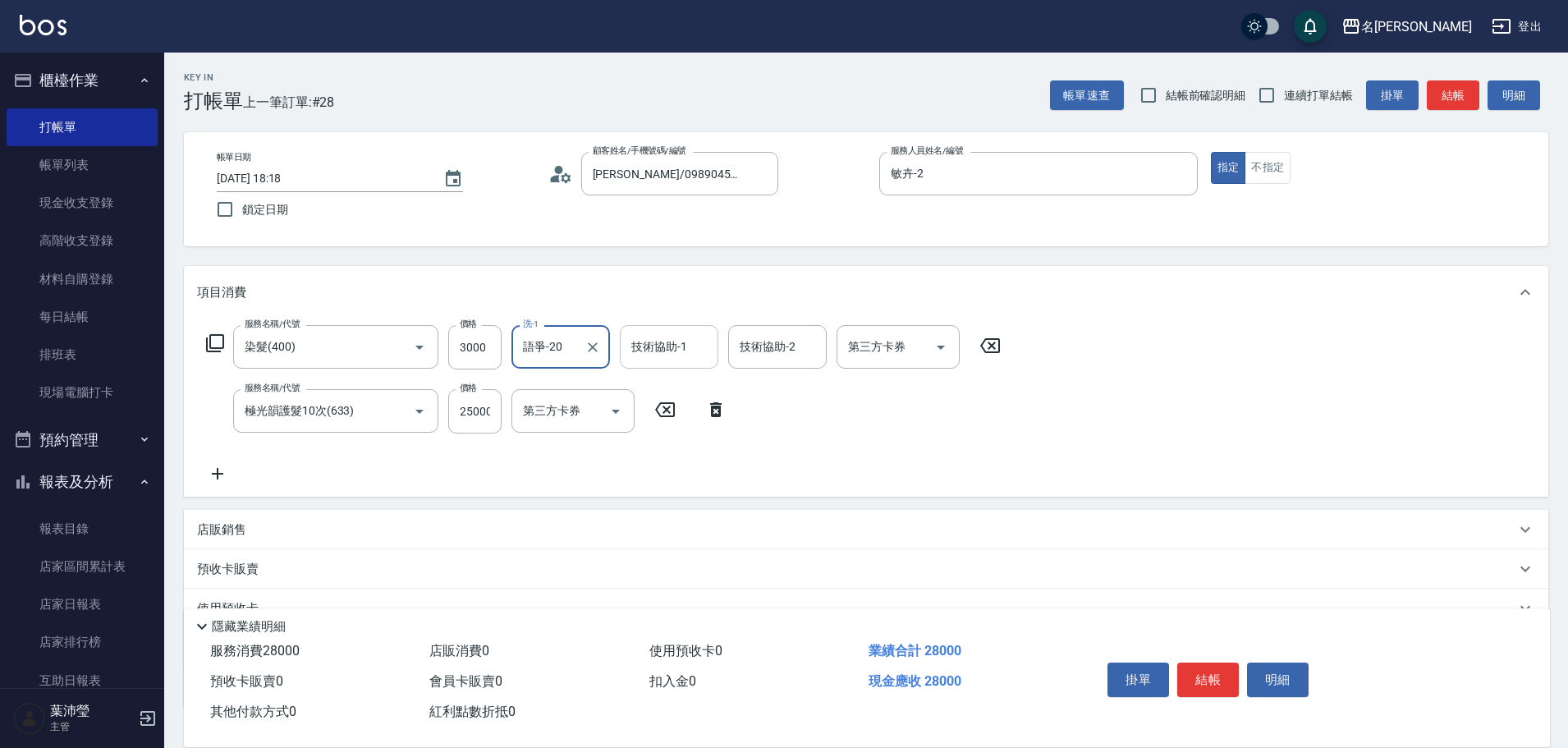
type input "語爭-20"
click at [656, 342] on input "技術協助-1" at bounding box center [668, 347] width 84 height 29
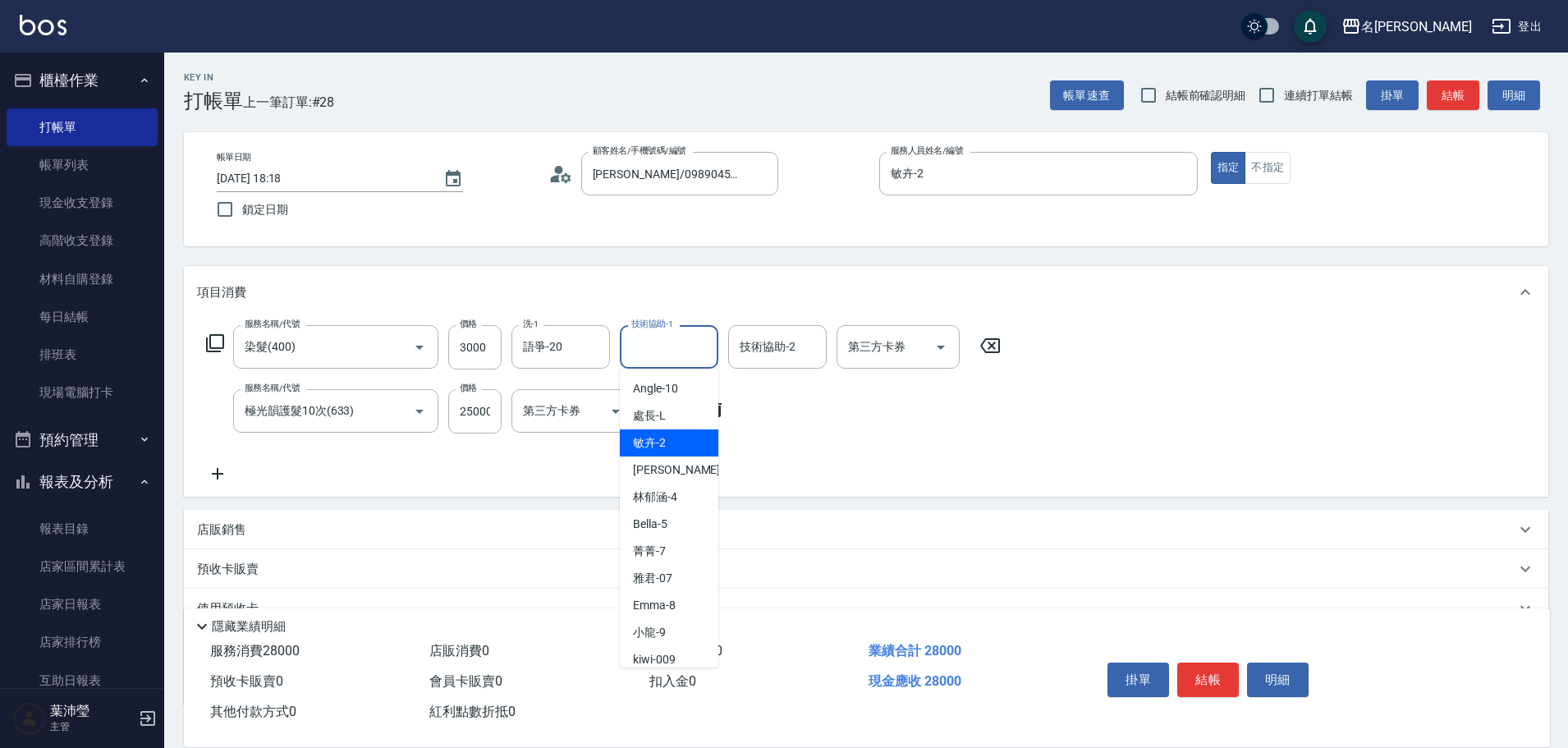
drag, startPoint x: 657, startPoint y: 435, endPoint x: 665, endPoint y: 423, distance: 14.4
click at [661, 434] on span "敏卉 -2" at bounding box center [649, 442] width 32 height 17
type input "敏卉-2"
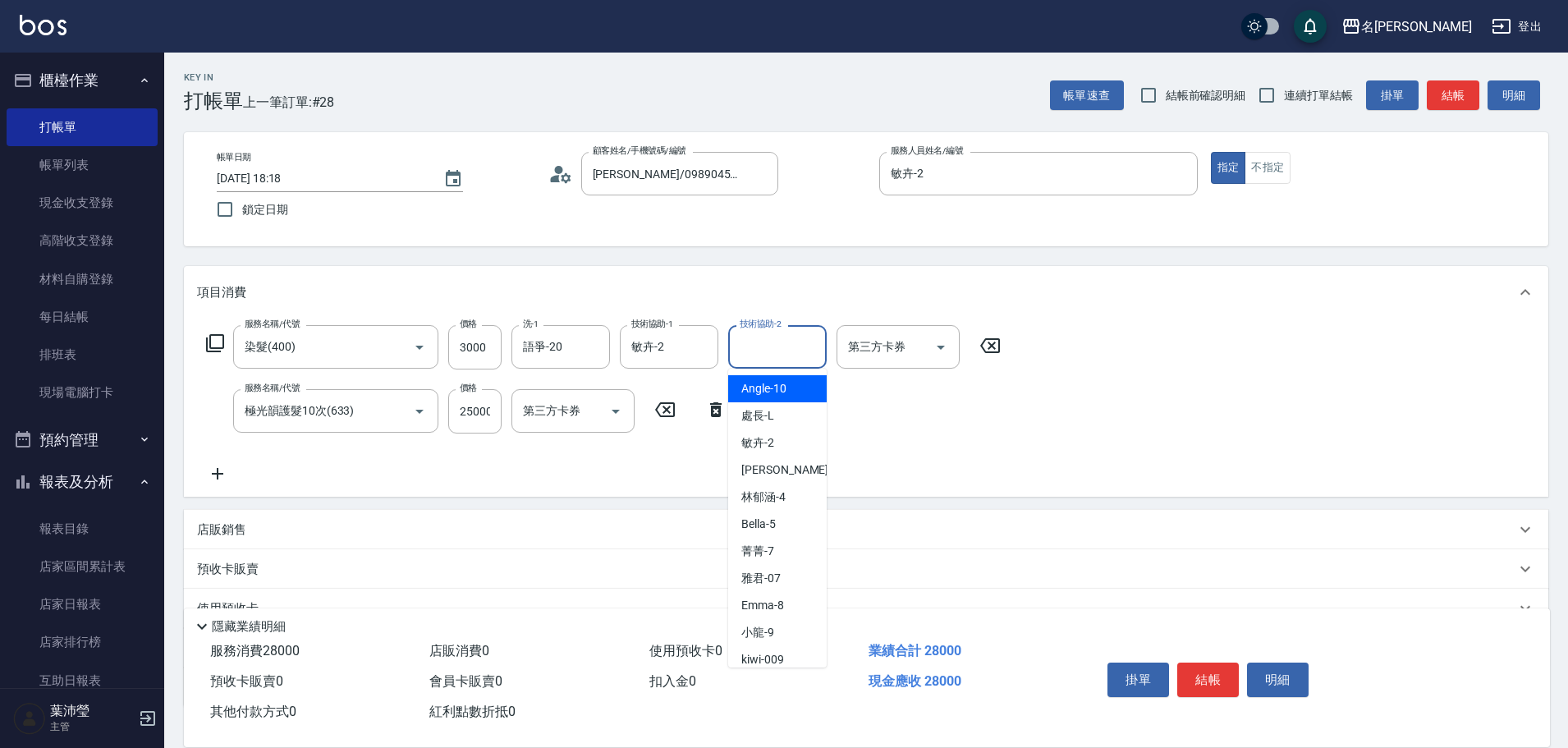
click at [755, 348] on input "技術協助-2" at bounding box center [777, 347] width 84 height 29
click at [765, 388] on span "語爭 -20" at bounding box center [761, 388] width 40 height 17
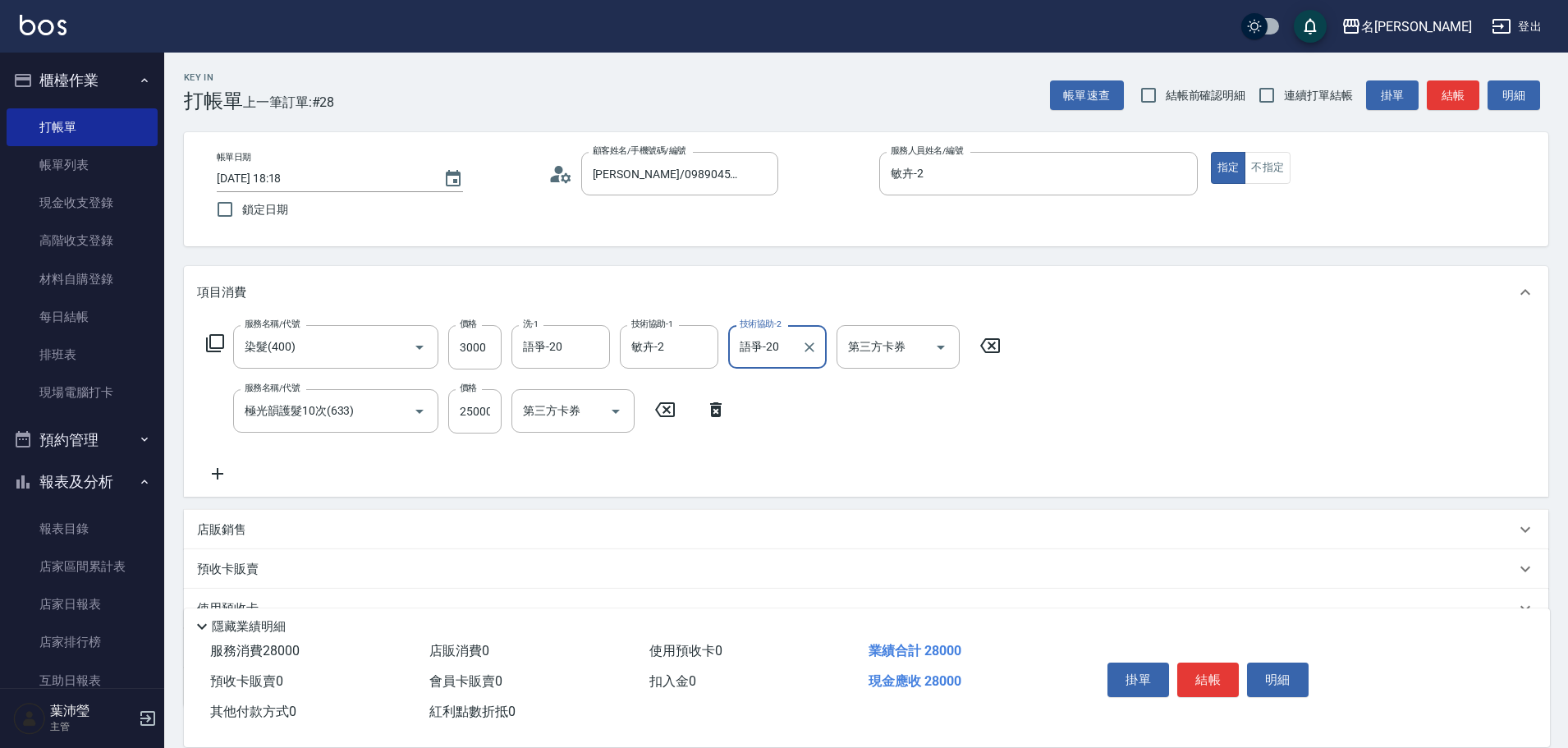
type input "語爭-20"
click at [217, 342] on icon at bounding box center [215, 343] width 20 height 20
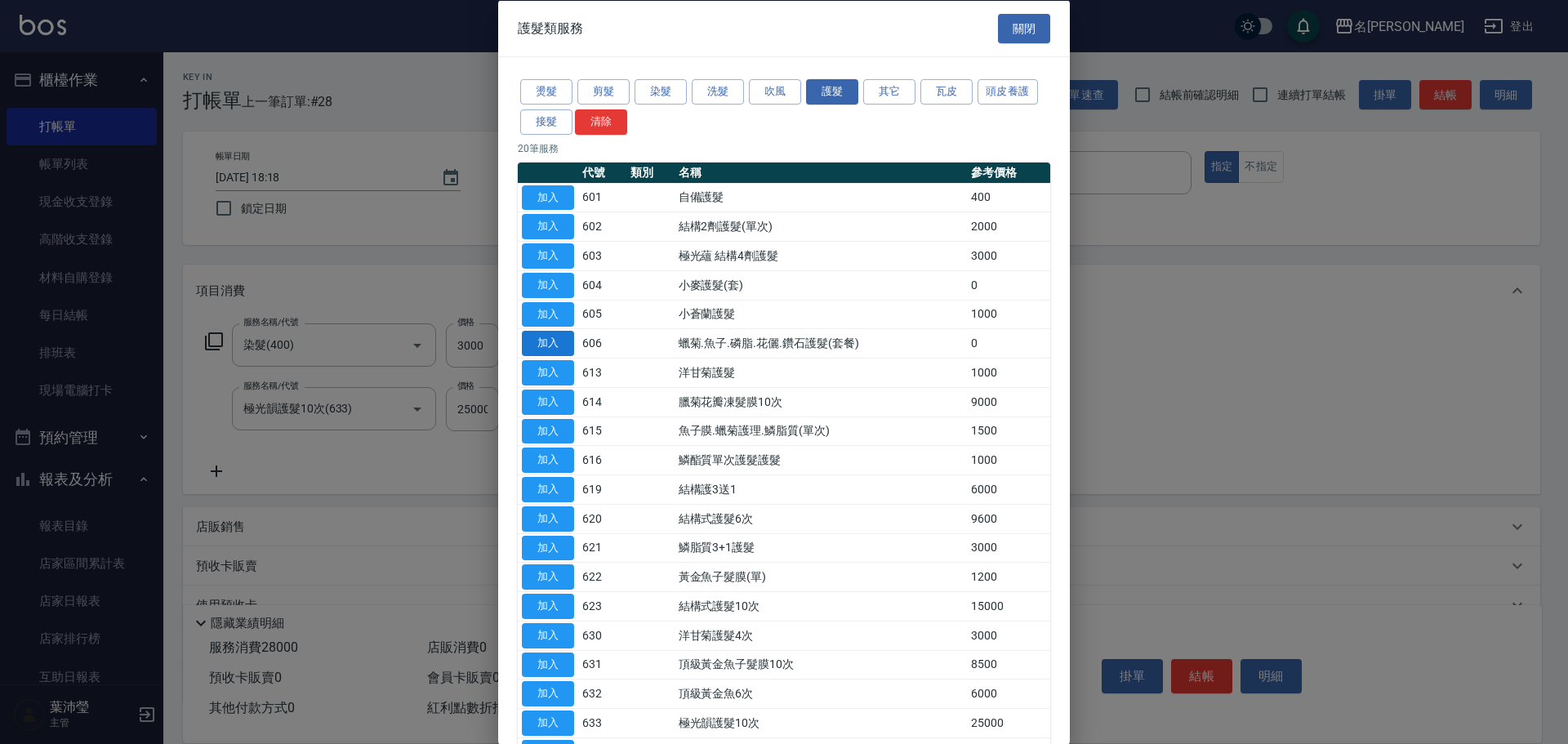
click at [564, 342] on button "加入" at bounding box center [547, 343] width 52 height 25
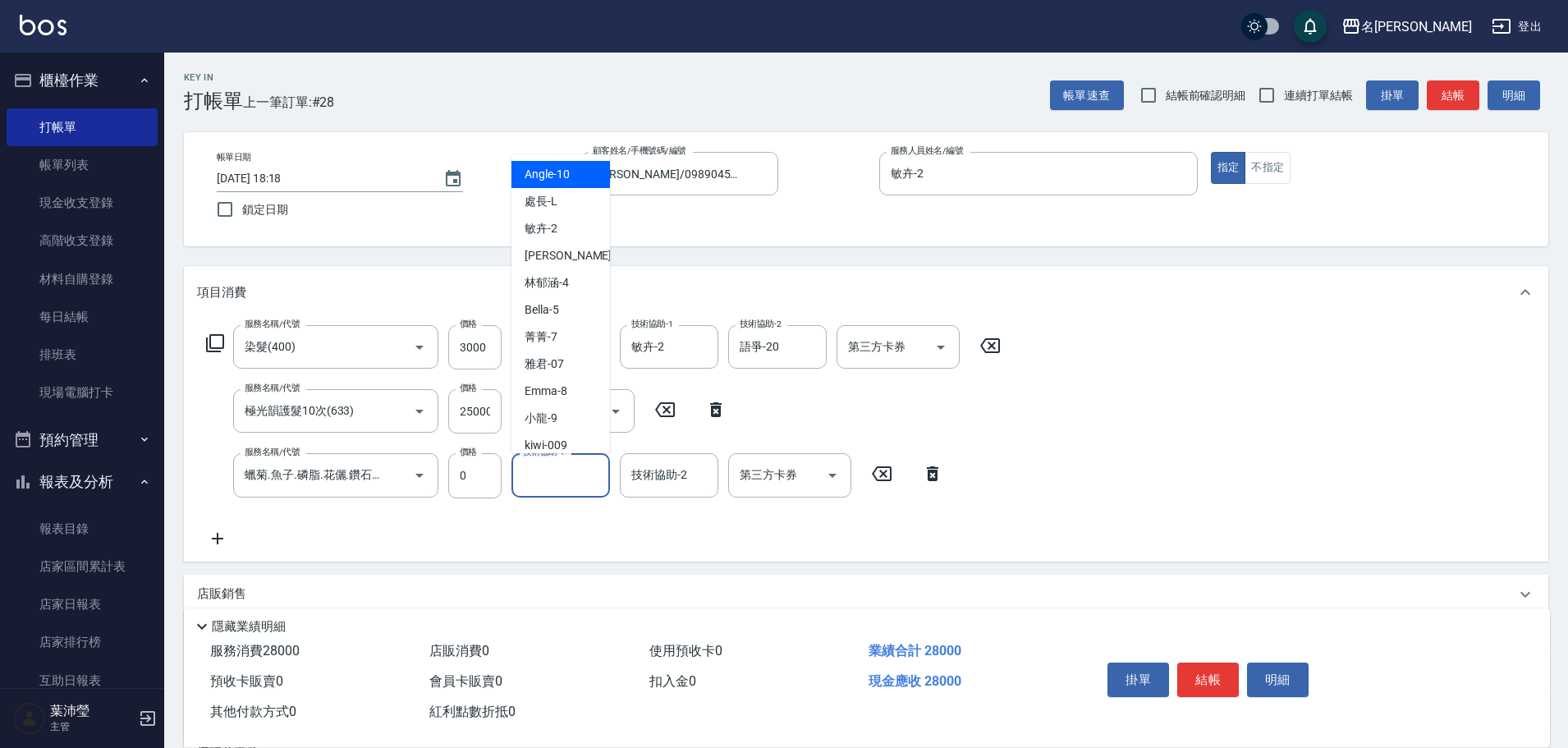
click at [553, 475] on input "技術協助-1" at bounding box center [560, 475] width 84 height 29
click at [559, 231] on div "敏卉 -2" at bounding box center [560, 229] width 98 height 27
type input "敏卉-2"
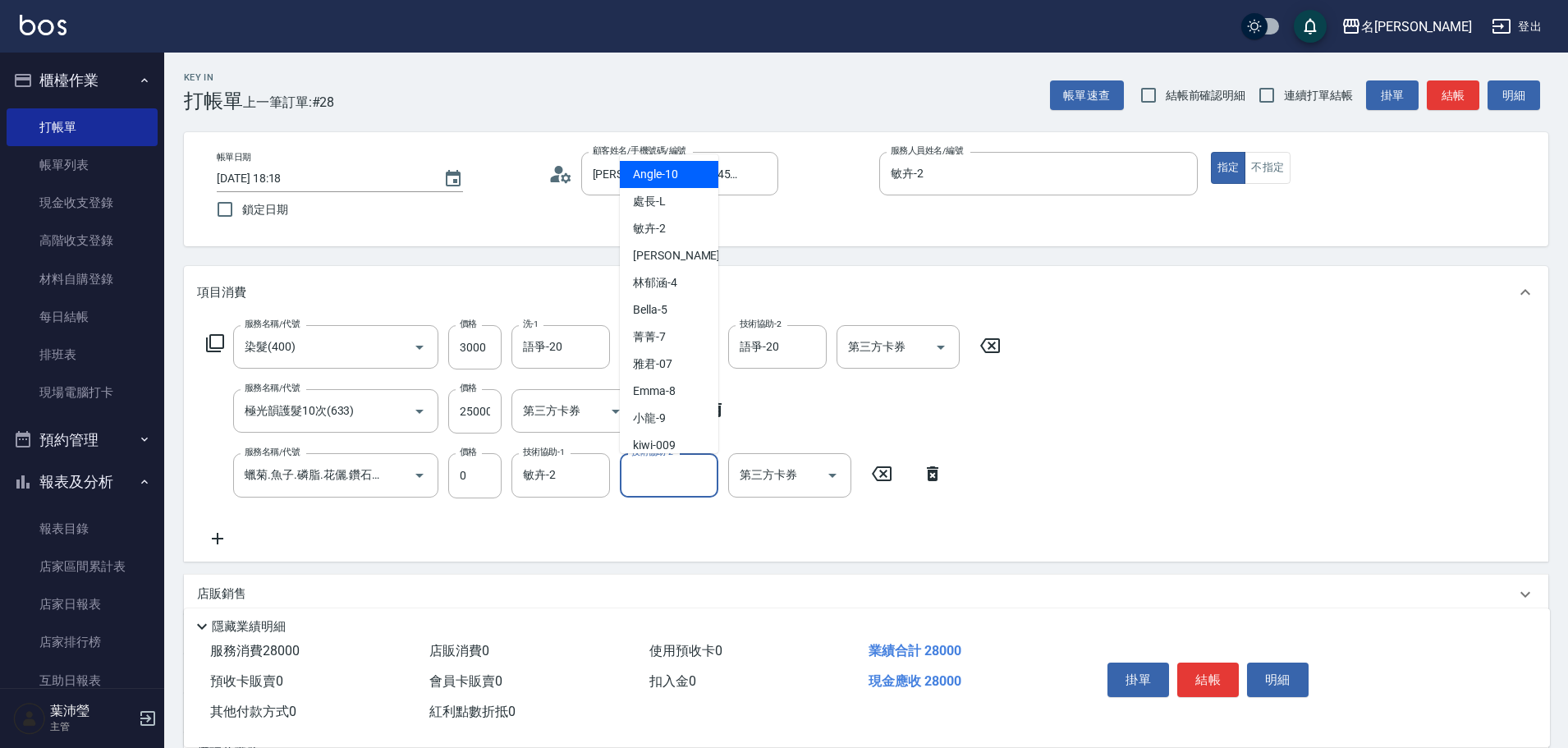
click at [699, 479] on input "技術協助-2" at bounding box center [668, 475] width 84 height 29
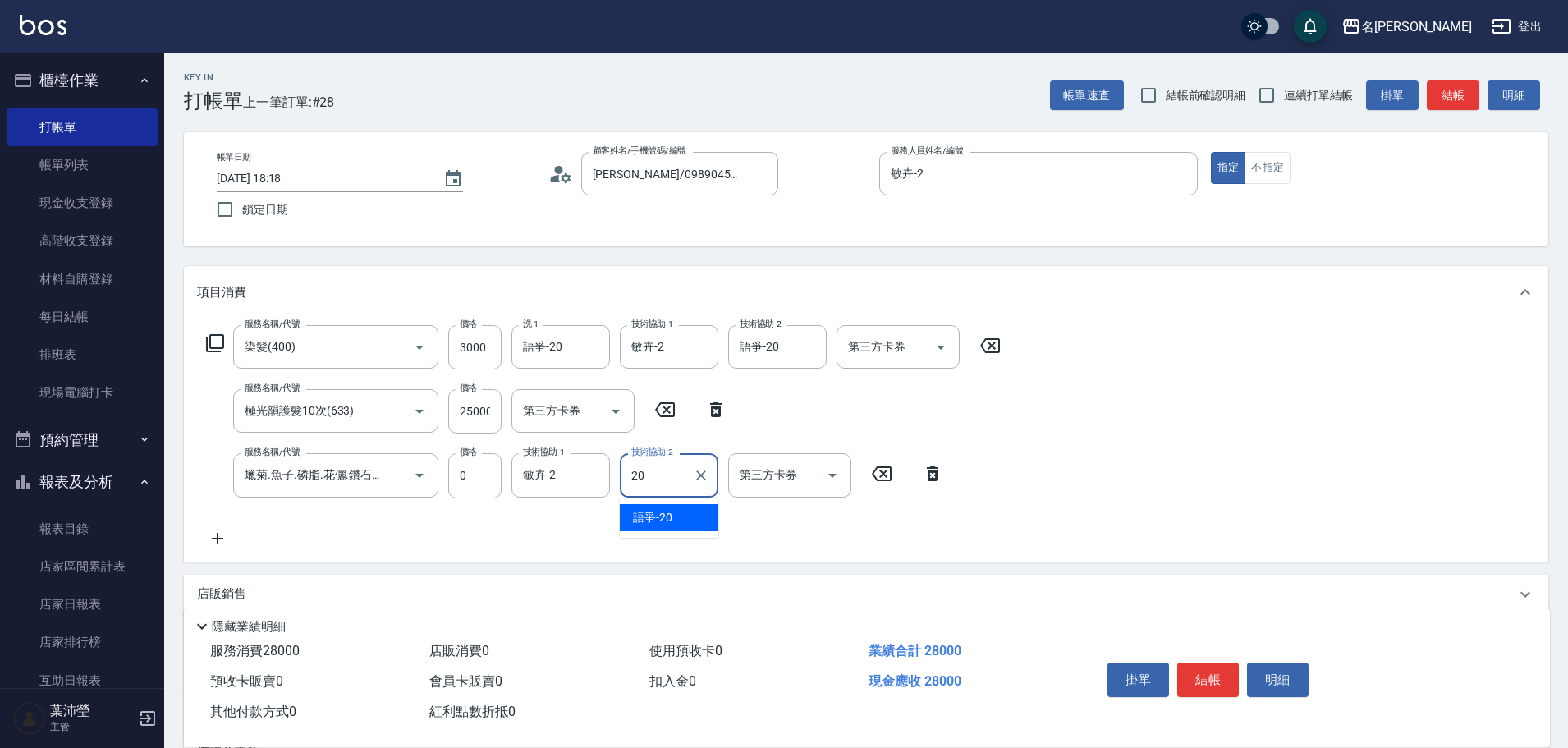
click at [650, 515] on span "語爭 -20" at bounding box center [653, 517] width 40 height 17
type input "語爭-20"
click at [1205, 672] on button "結帳" at bounding box center [1208, 680] width 61 height 34
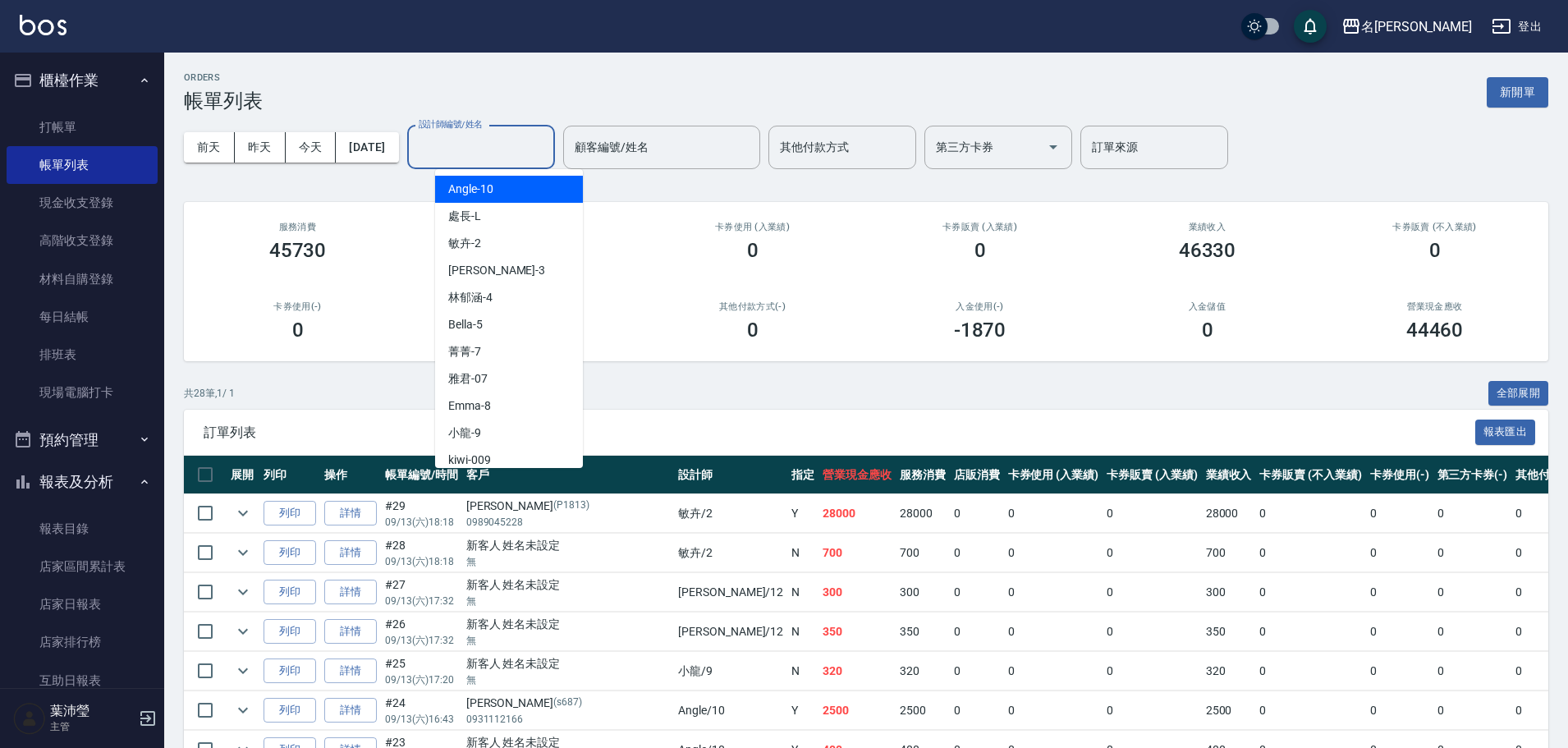
click at [496, 157] on input "設計師編號/姓名" at bounding box center [481, 148] width 133 height 29
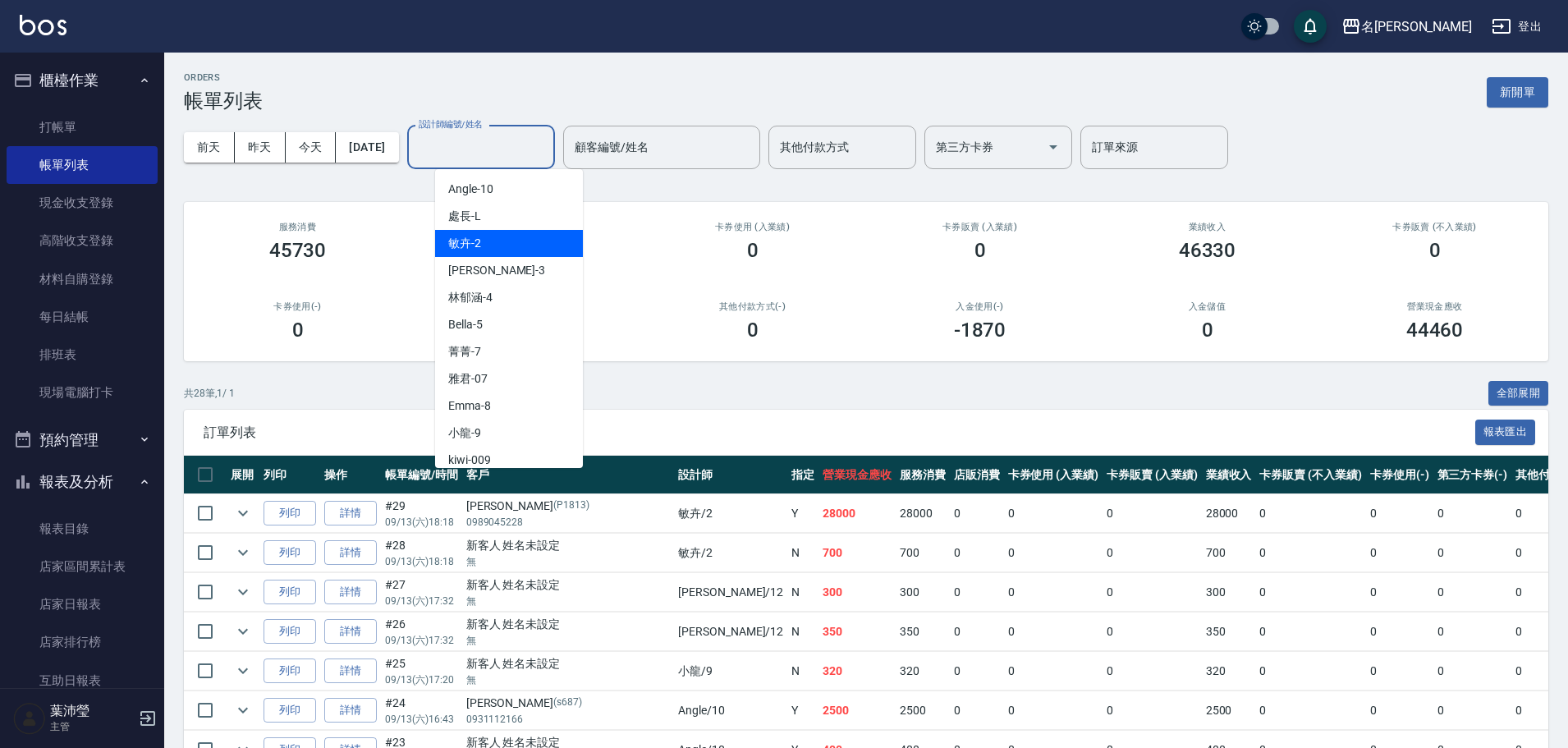
click at [479, 237] on span "敏卉 -2" at bounding box center [465, 243] width 32 height 17
type input "敏卉-2"
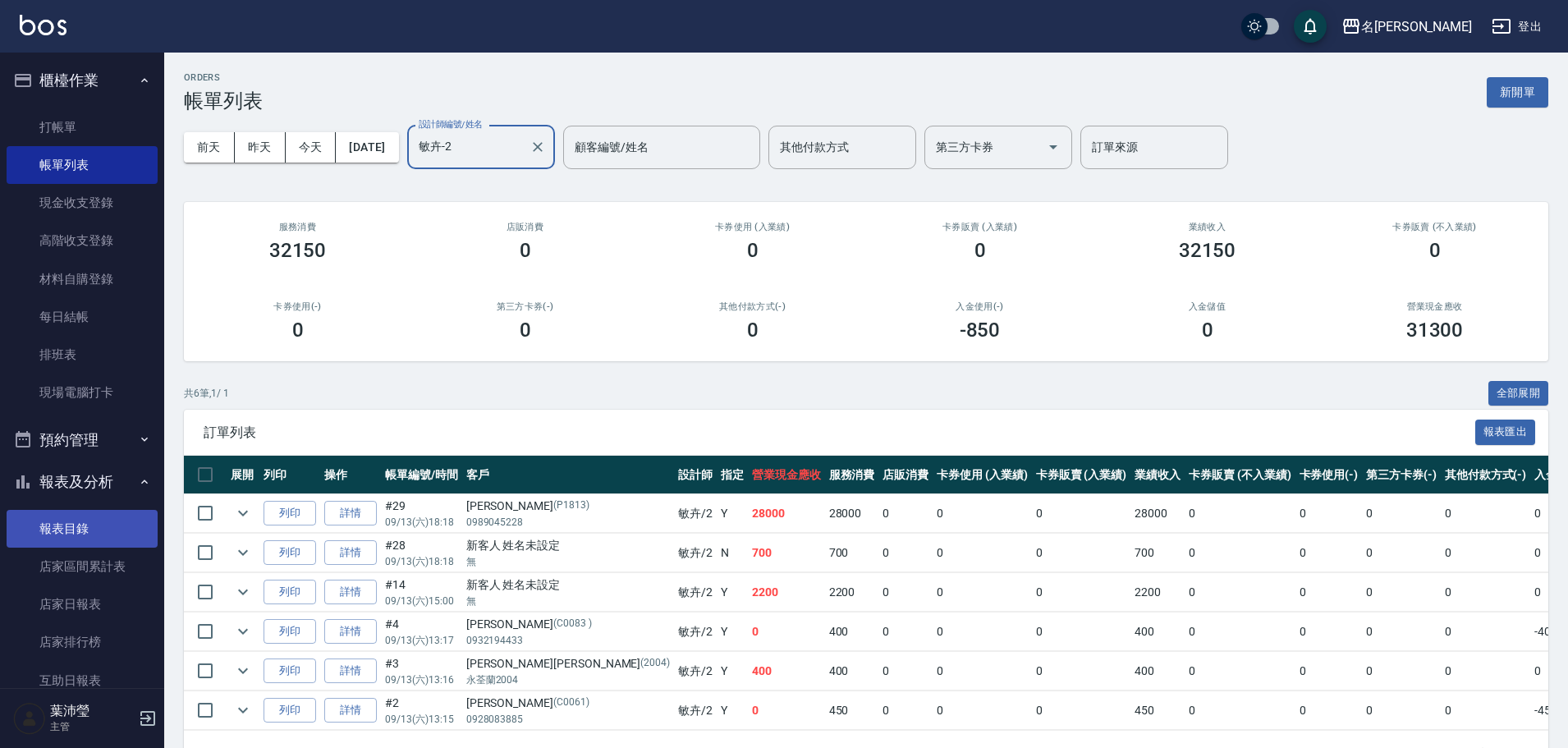
click at [103, 527] on link "報表目錄" at bounding box center [82, 529] width 151 height 38
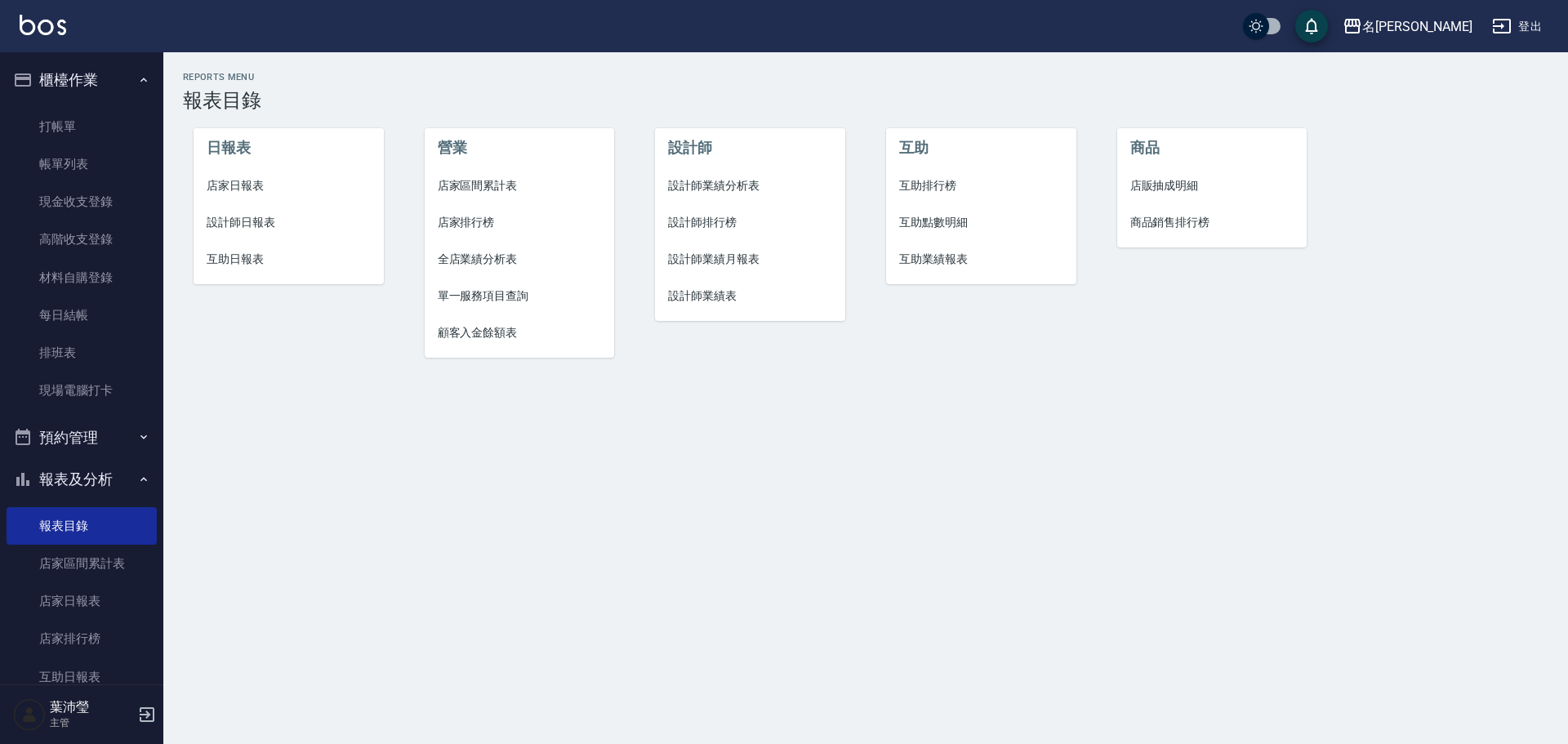
click at [274, 212] on li "設計師日報表" at bounding box center [289, 222] width 190 height 37
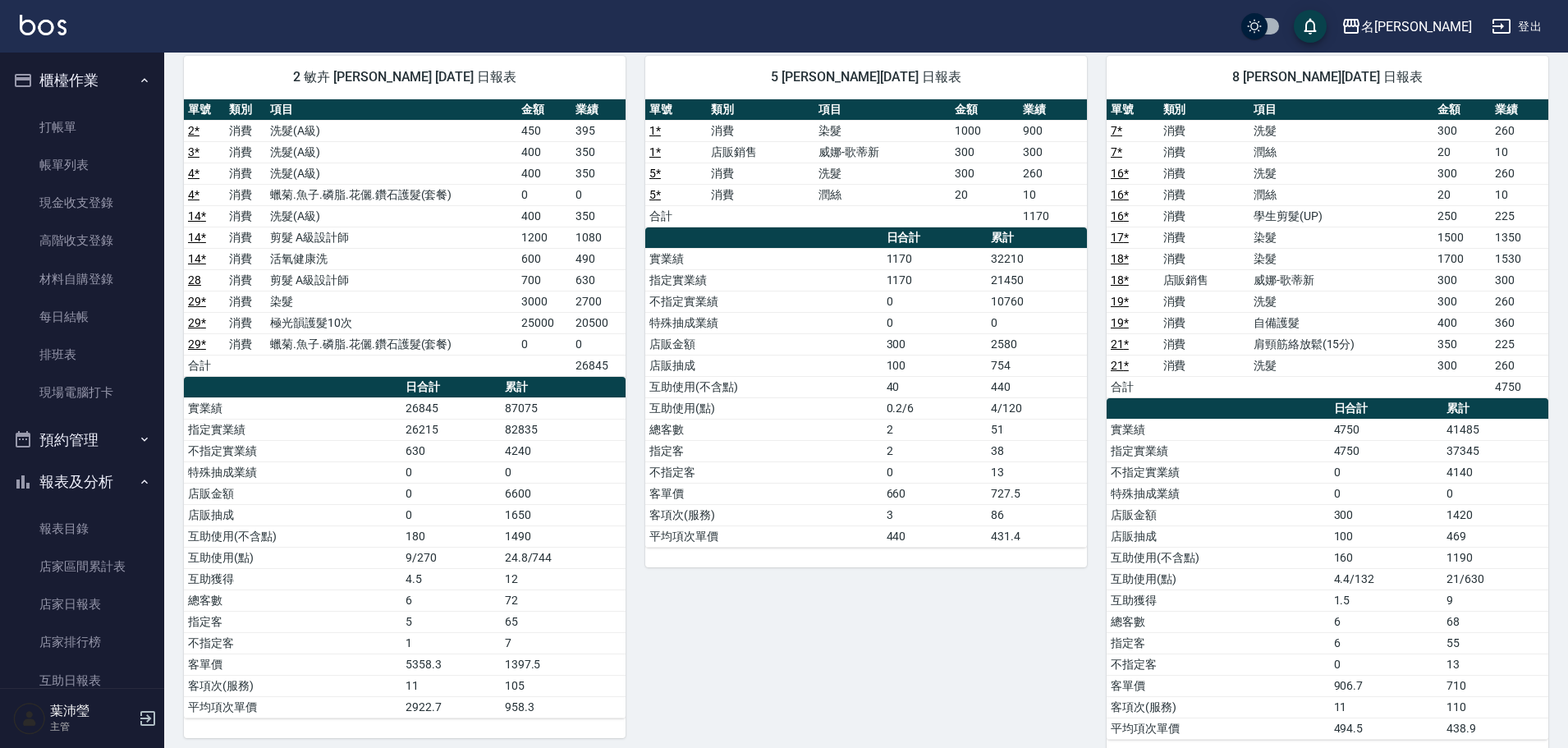
scroll to position [556, 0]
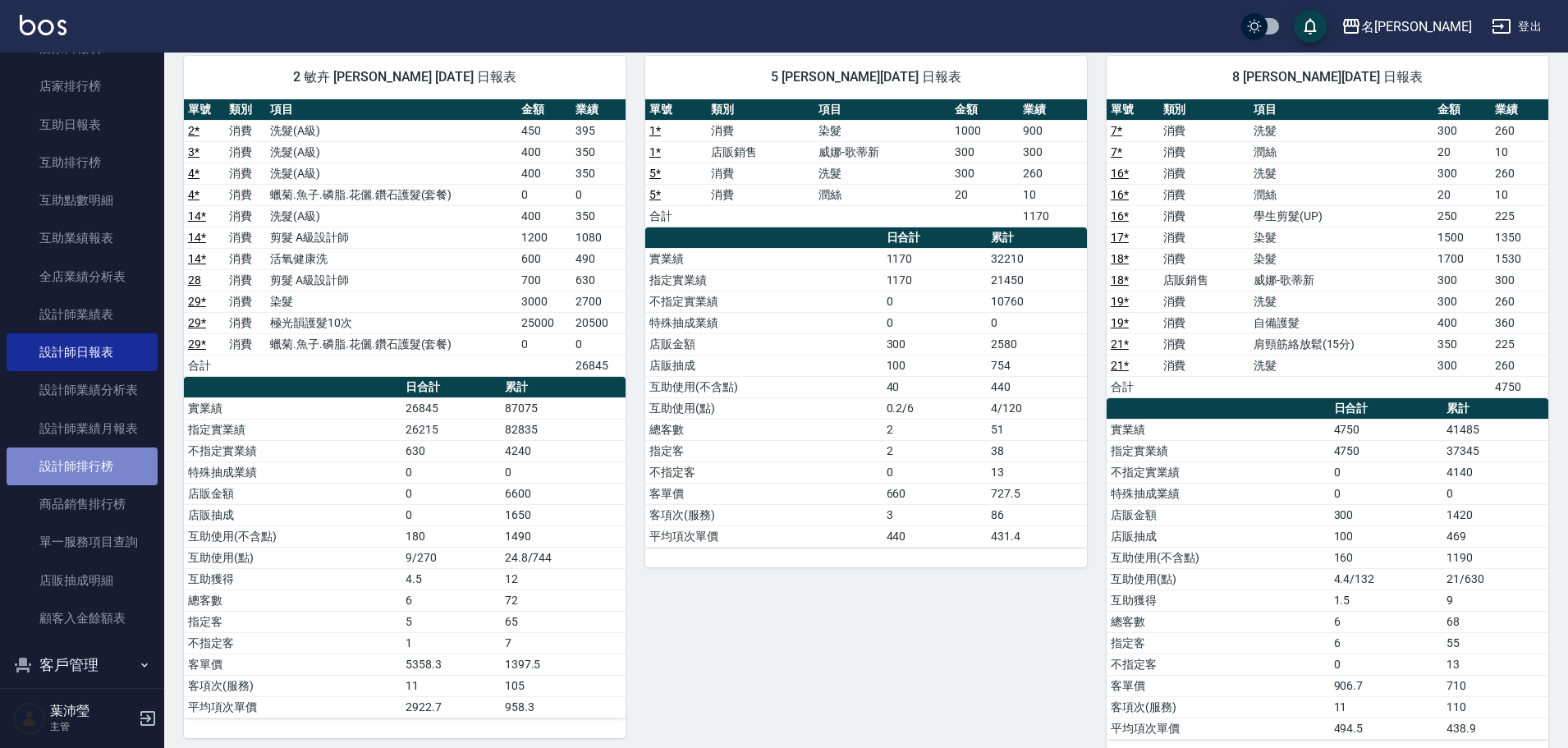
click at [124, 469] on link "設計師排行榜" at bounding box center [82, 467] width 151 height 38
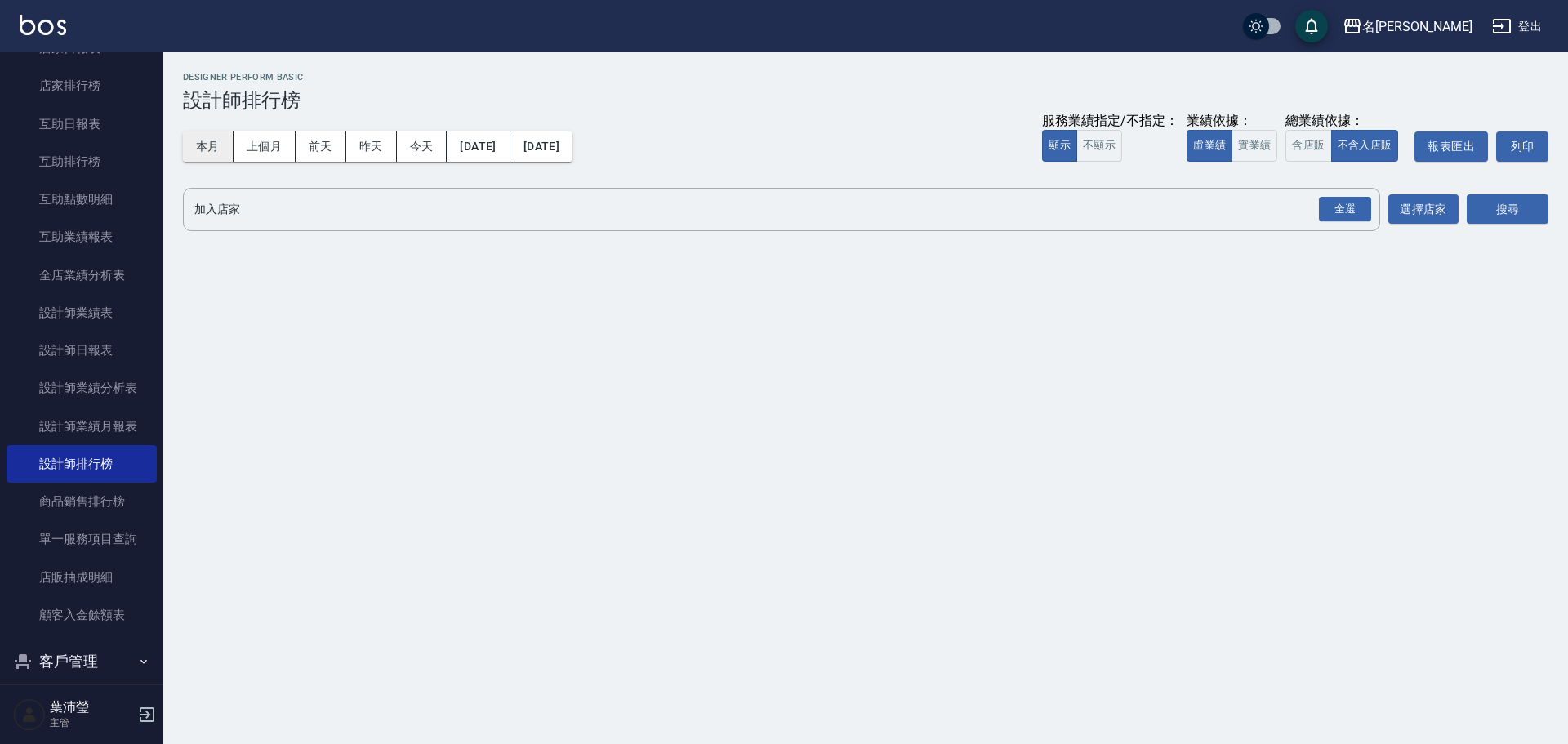
click at [200, 142] on button "本月" at bounding box center [208, 147] width 51 height 30
click at [1247, 142] on button "實業績" at bounding box center [1254, 146] width 46 height 32
drag, startPoint x: 1323, startPoint y: 207, endPoint x: 1331, endPoint y: 208, distance: 8.1
click at [1323, 208] on div "全選" at bounding box center [1345, 210] width 52 height 25
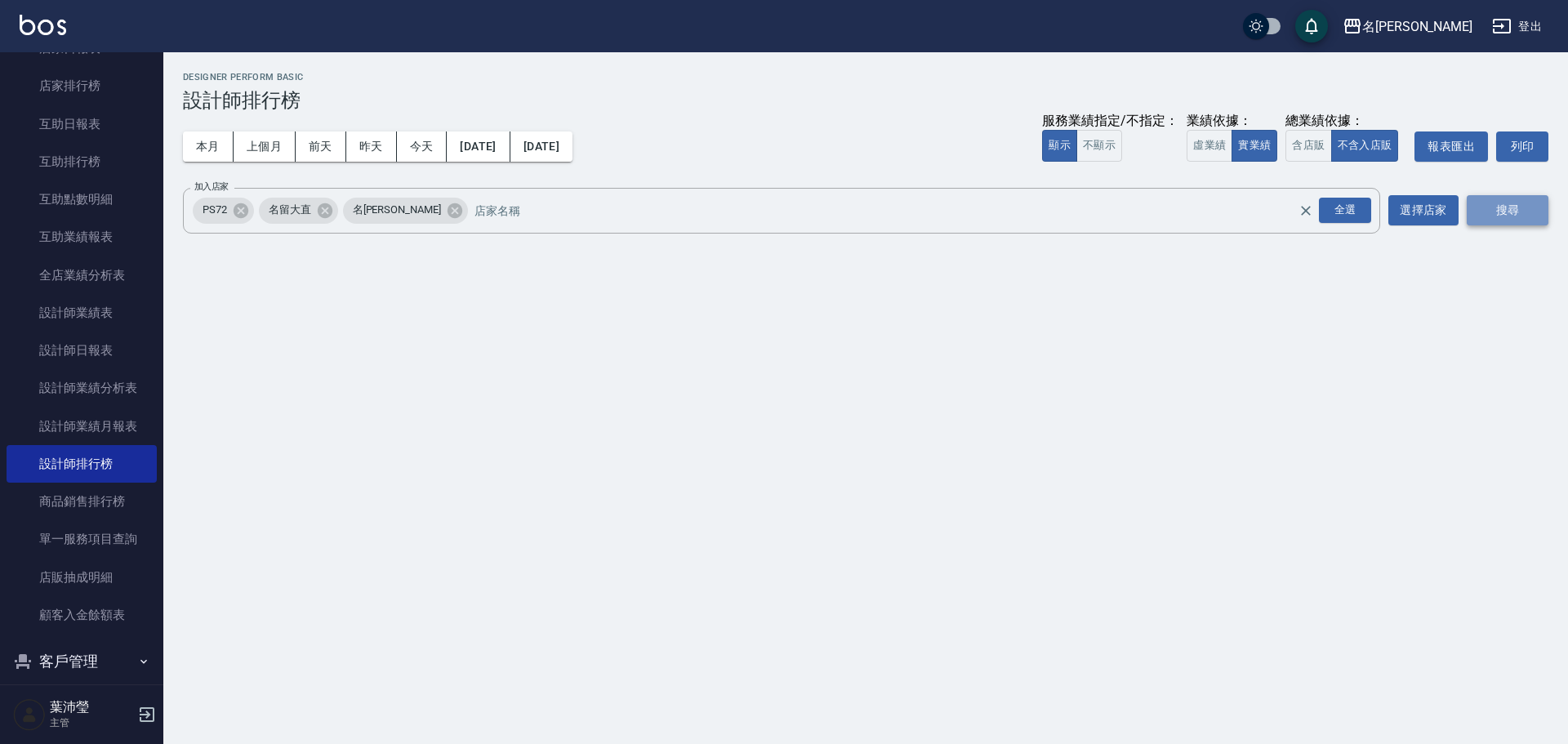
click at [1493, 213] on button "搜尋" at bounding box center [1507, 211] width 82 height 30
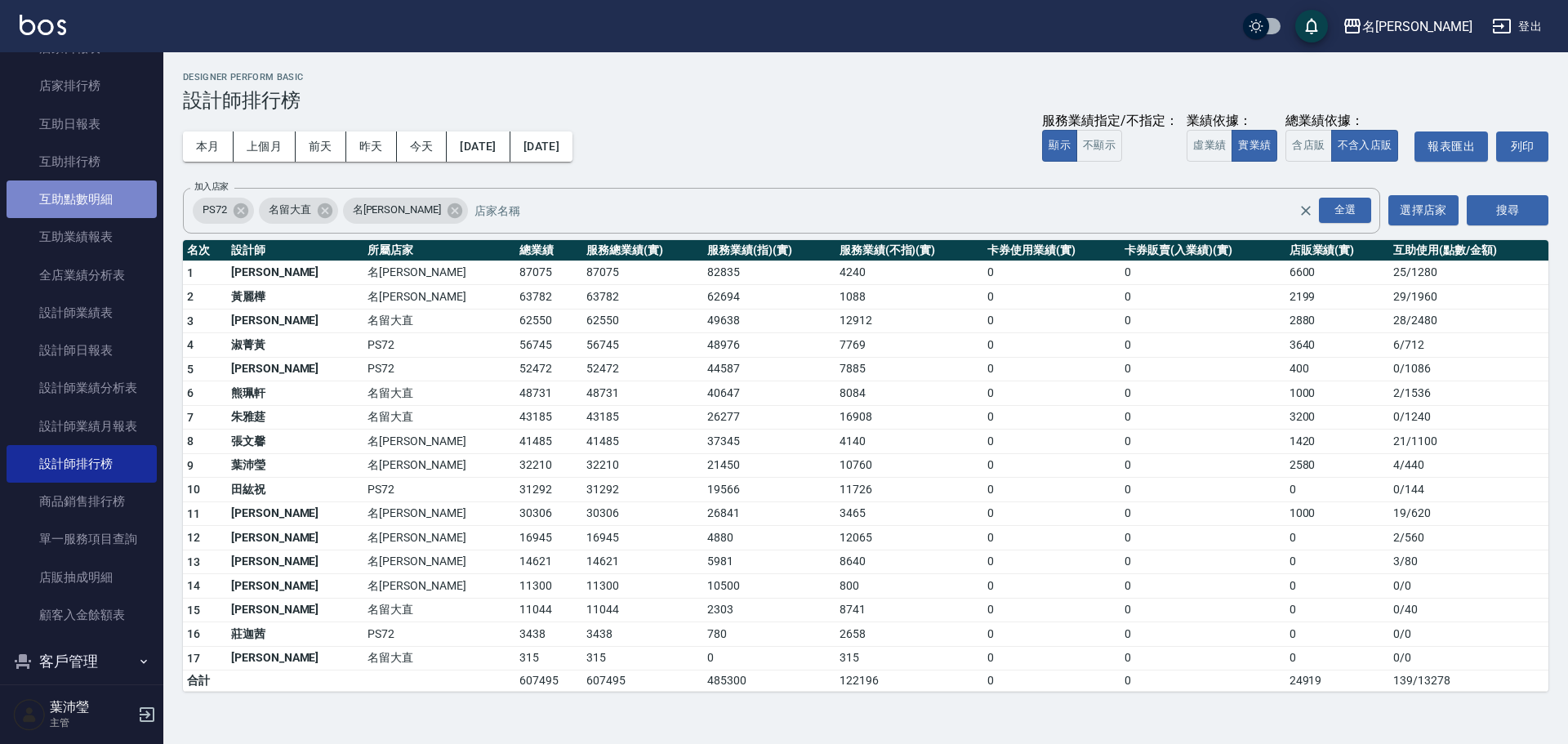
click at [106, 201] on link "互助點數明細" at bounding box center [82, 199] width 151 height 38
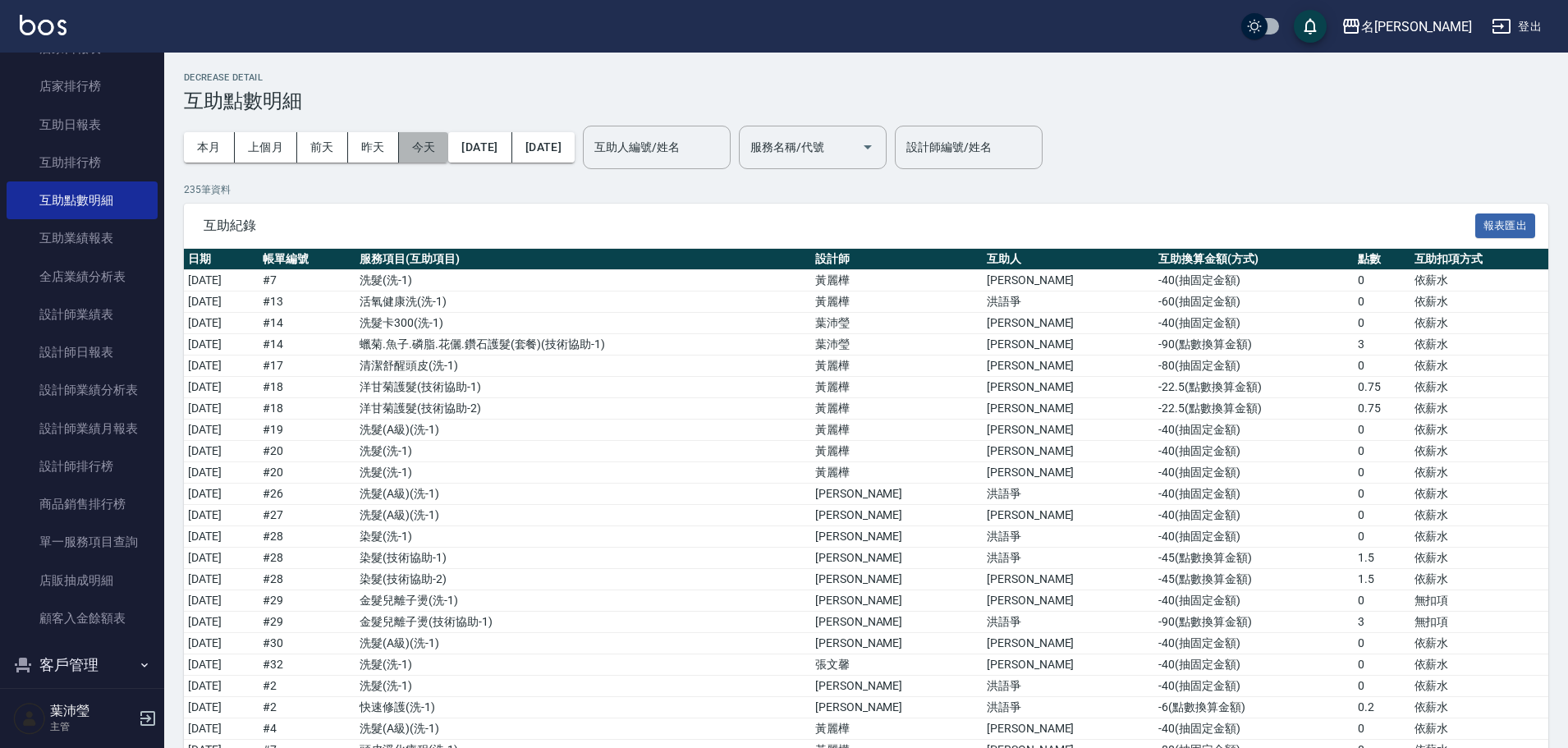
click at [421, 158] on button "今天" at bounding box center [424, 148] width 50 height 31
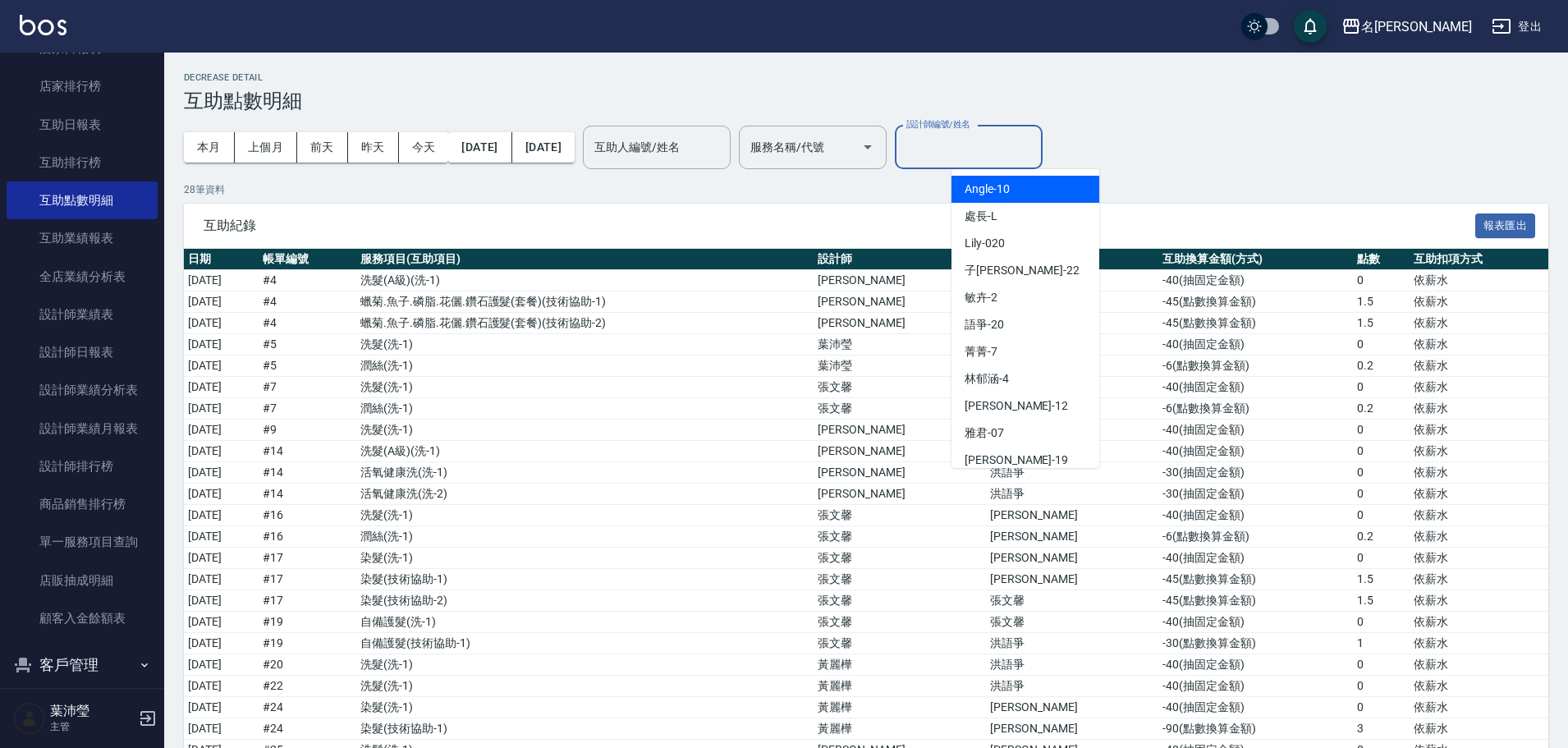
click at [1001, 151] on input "設計師編號/姓名" at bounding box center [969, 148] width 133 height 29
click at [1004, 299] on div "敏卉 -2" at bounding box center [1025, 297] width 148 height 27
type input "敏卉-2"
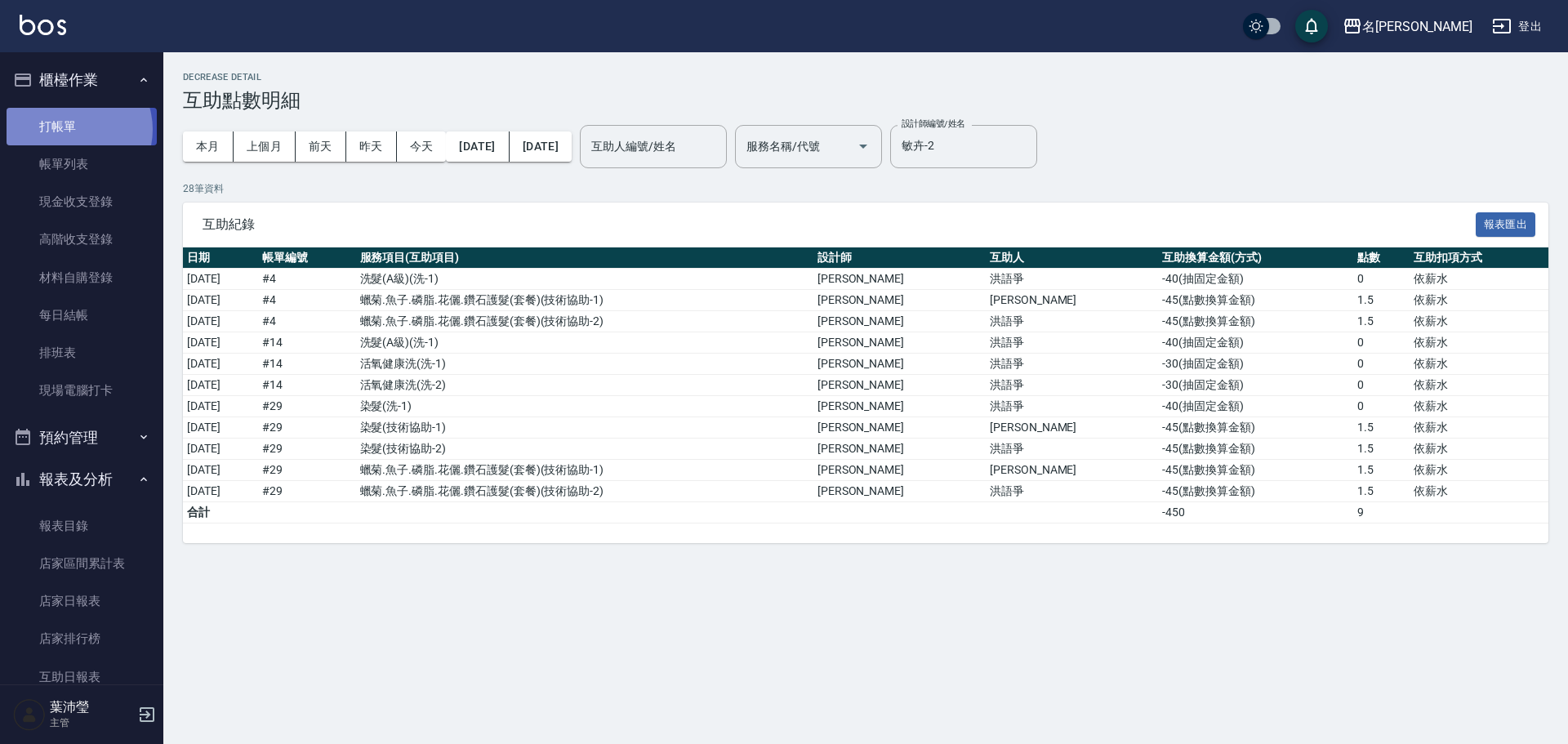
click at [70, 129] on link "打帳單" at bounding box center [82, 126] width 151 height 38
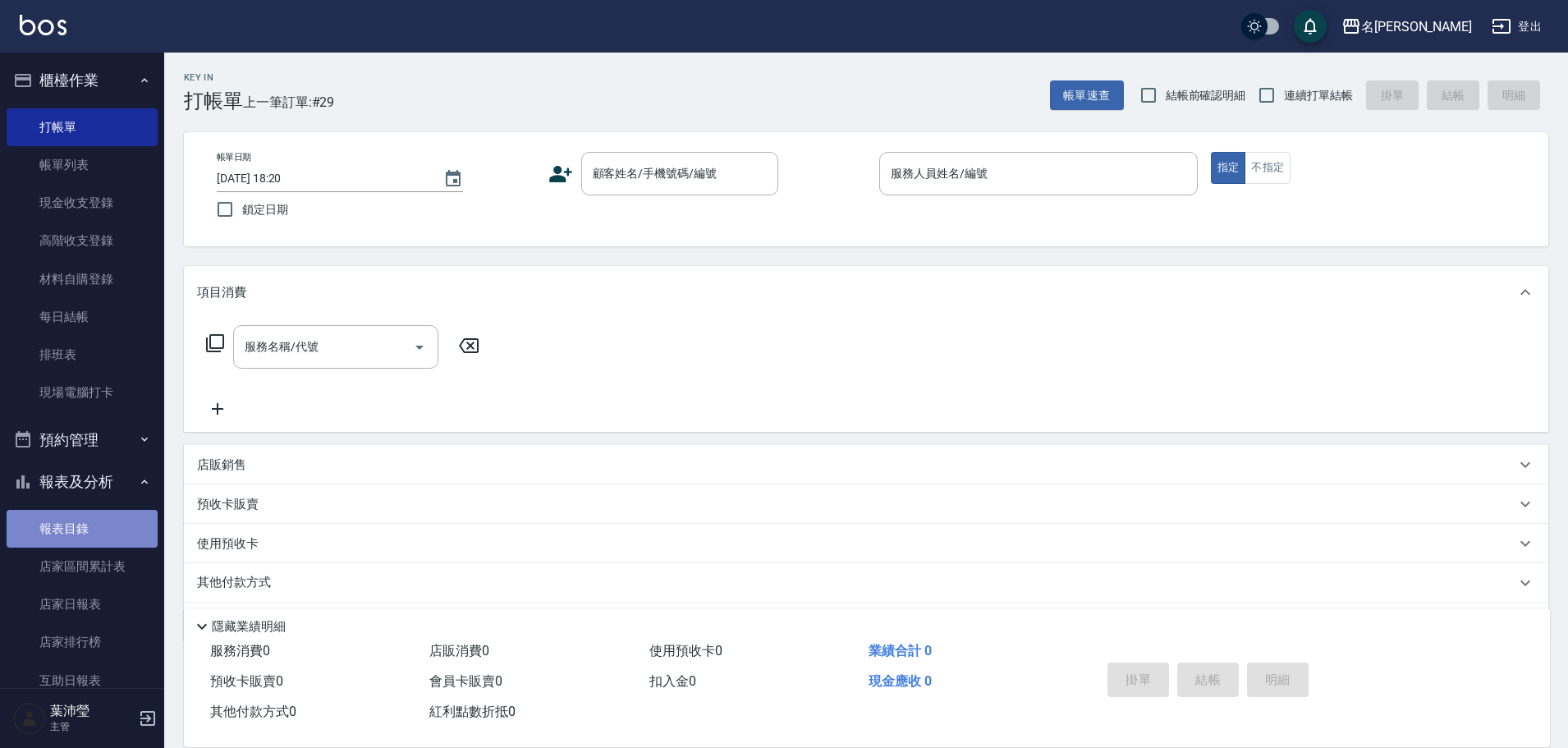
click at [101, 534] on link "報表目錄" at bounding box center [82, 529] width 151 height 38
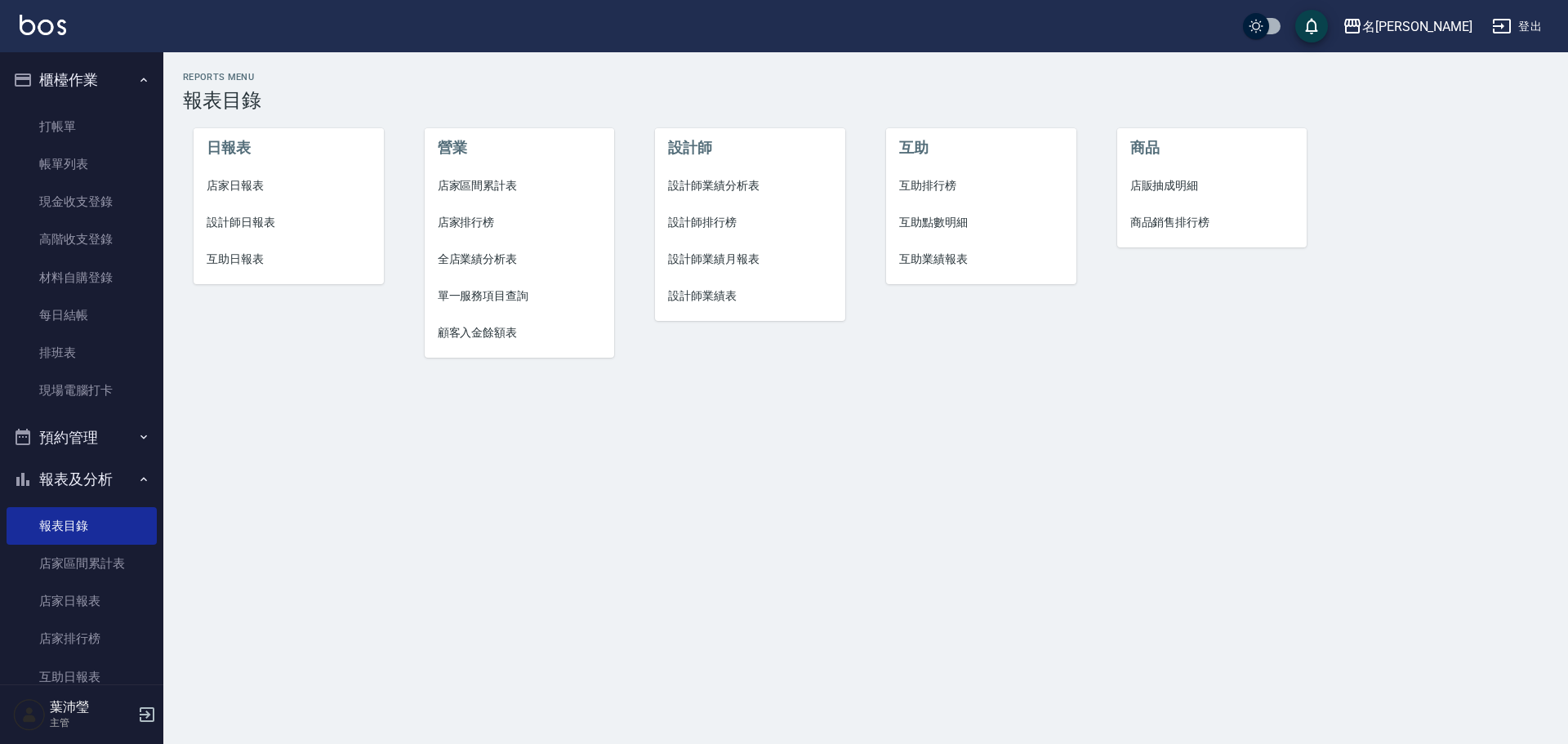
click at [269, 221] on span "設計師日報表" at bounding box center [289, 222] width 164 height 17
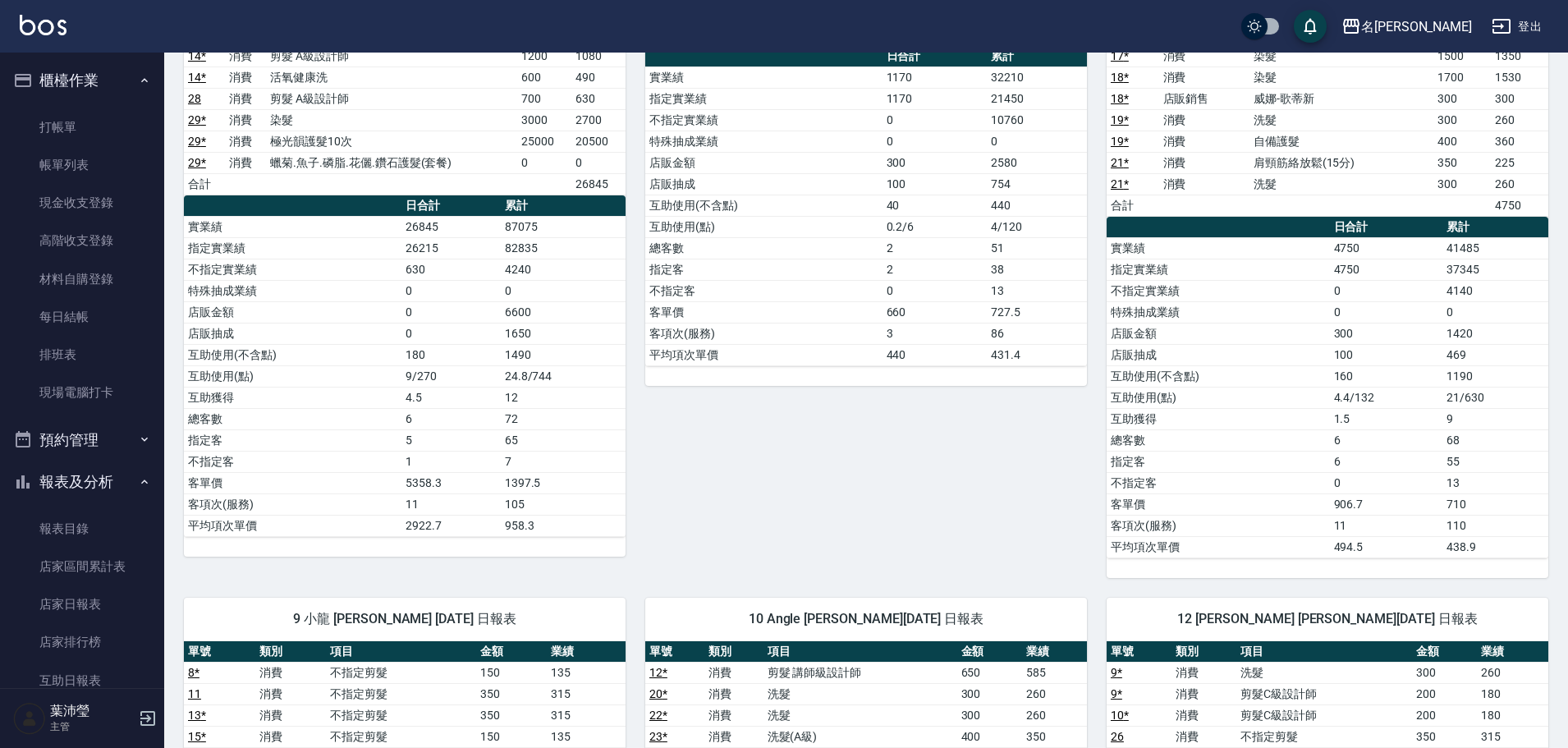
scroll to position [132, 0]
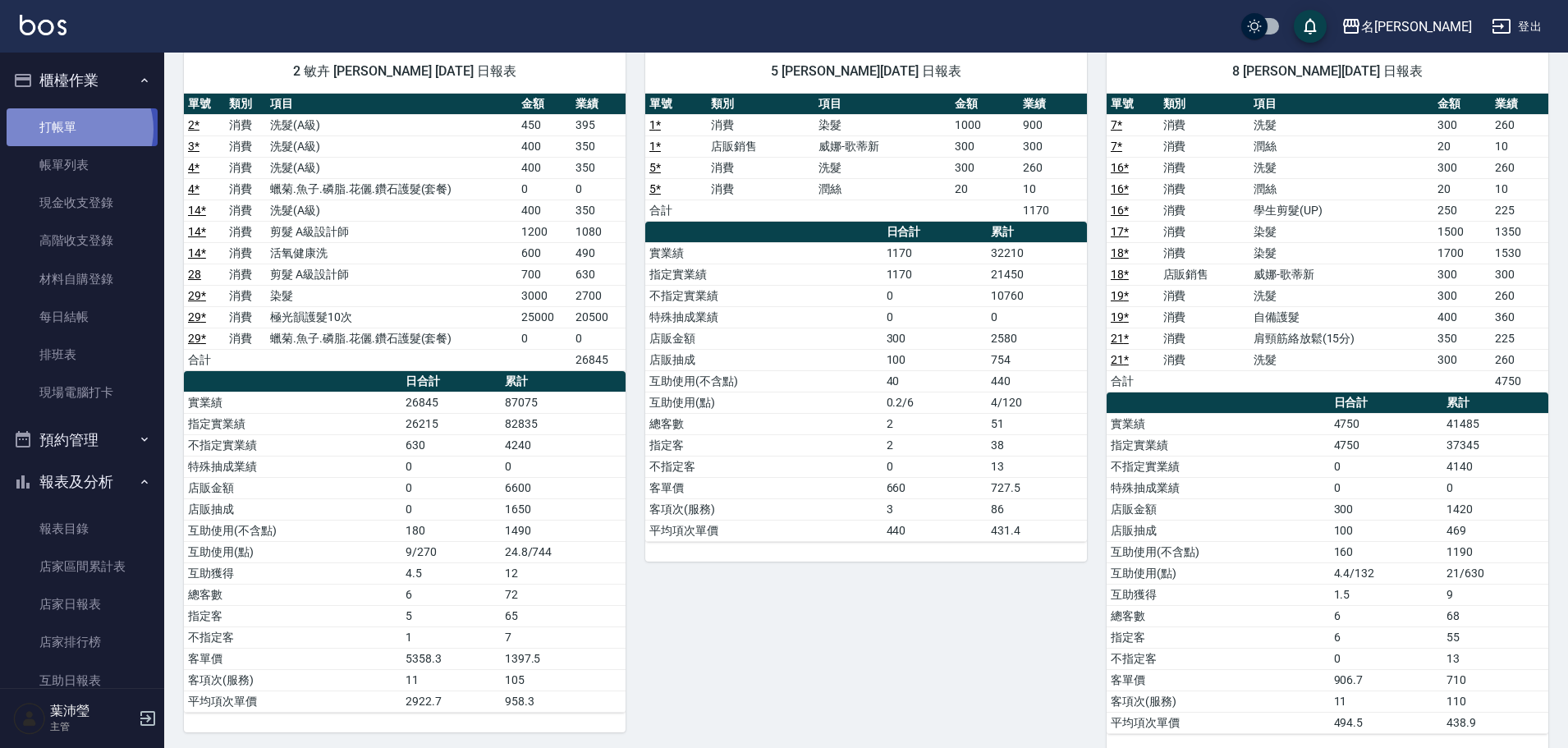
click at [78, 129] on link "打帳單" at bounding box center [82, 127] width 151 height 38
